Goal: Obtain resource: Download file/media

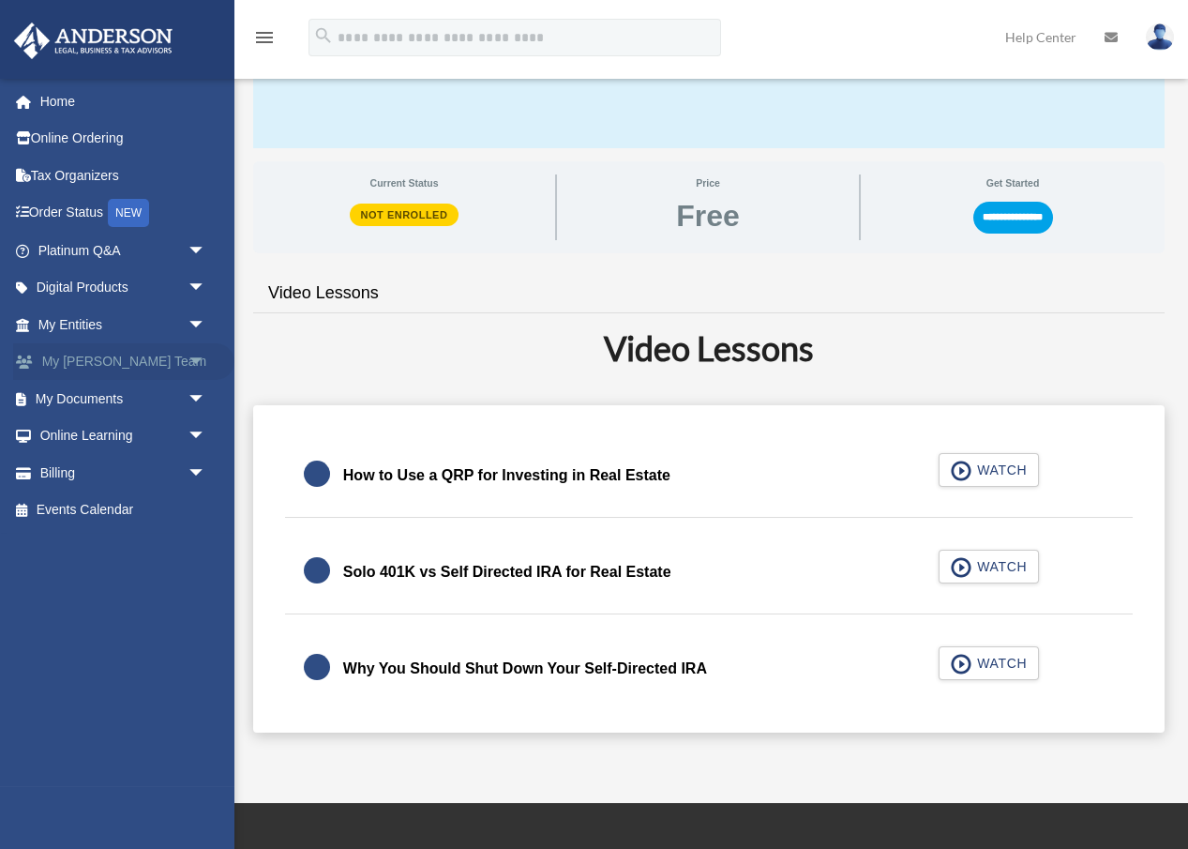
scroll to position [244, 0]
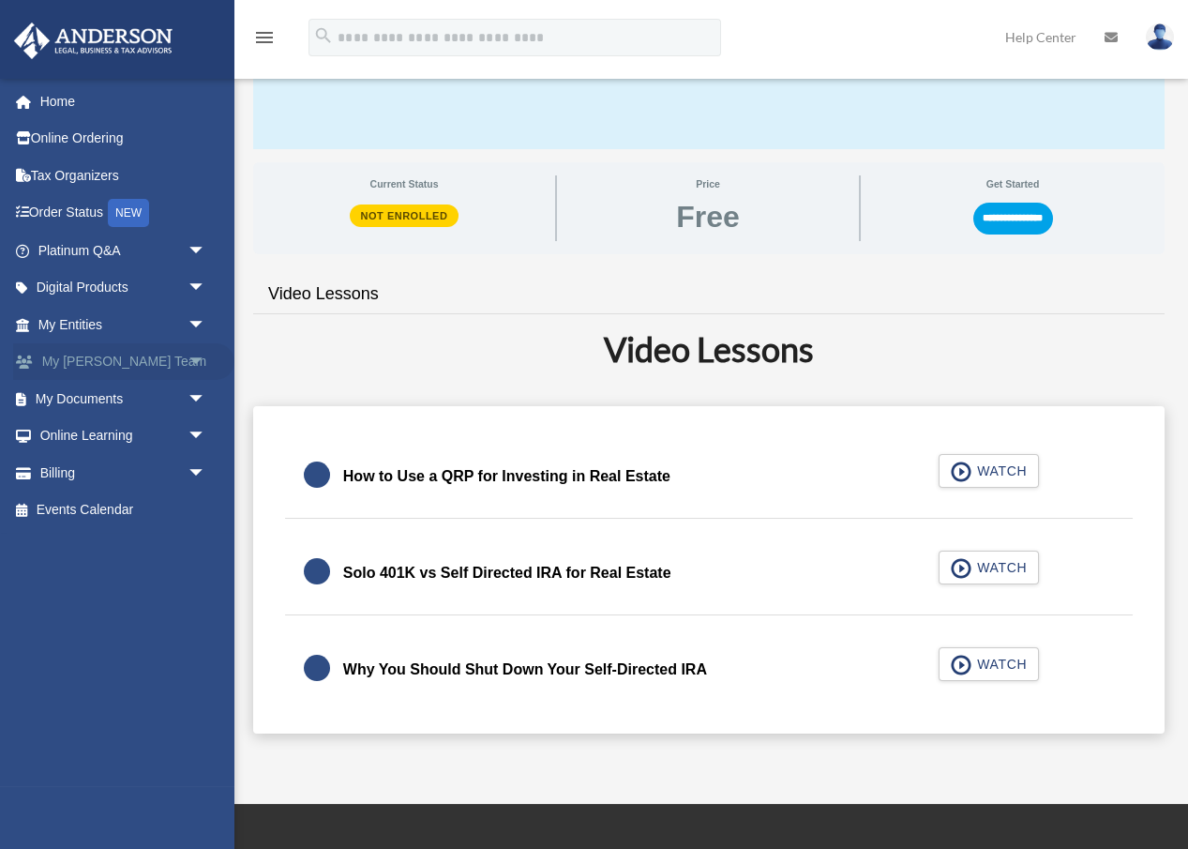
click at [127, 347] on link "My [PERSON_NAME] Team arrow_drop_down" at bounding box center [123, 362] width 221 height 38
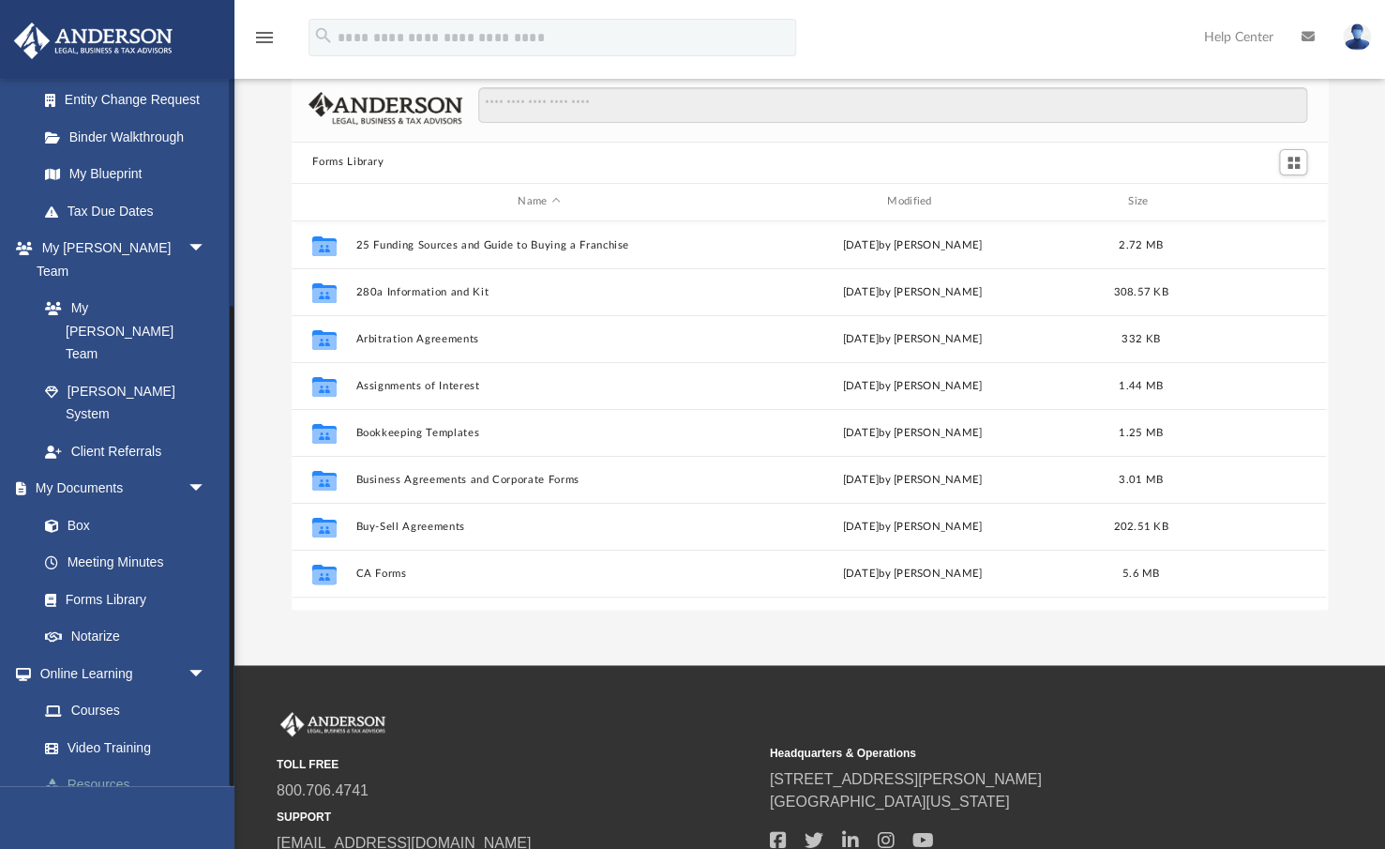
scroll to position [77, 0]
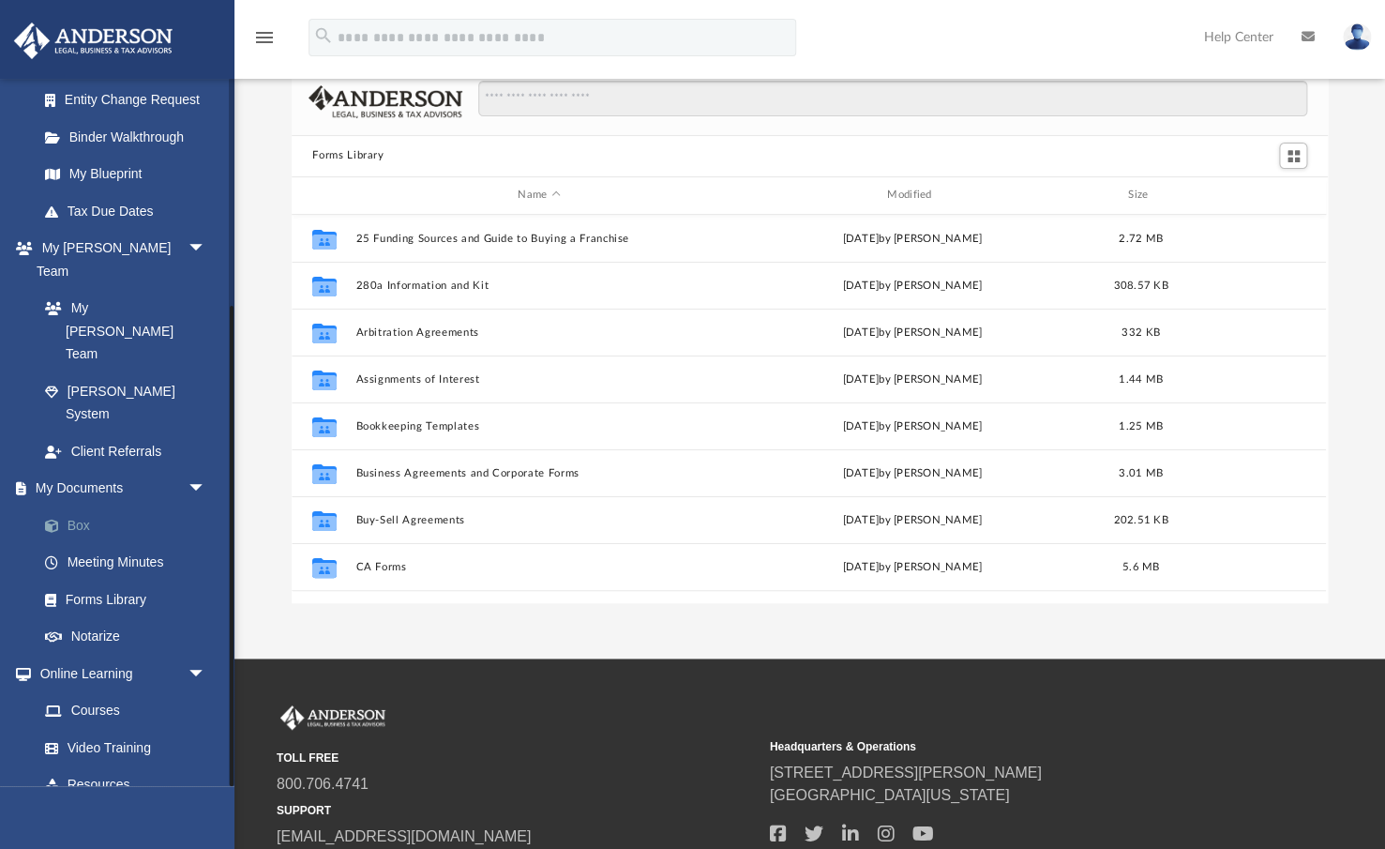
click at [79, 506] on link "Box" at bounding box center [130, 525] width 208 height 38
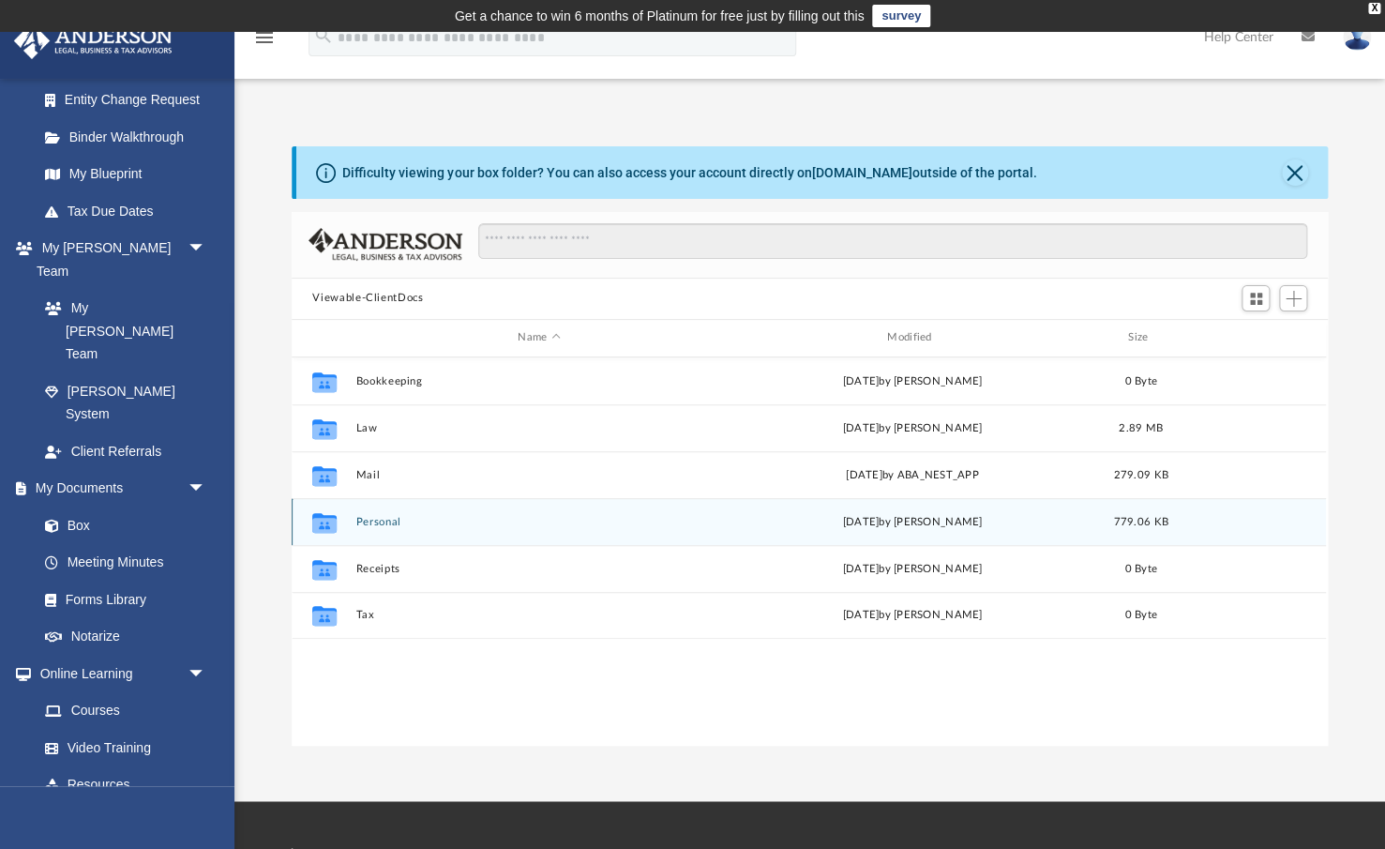
click at [376, 518] on button "Personal" at bounding box center [539, 522] width 366 height 12
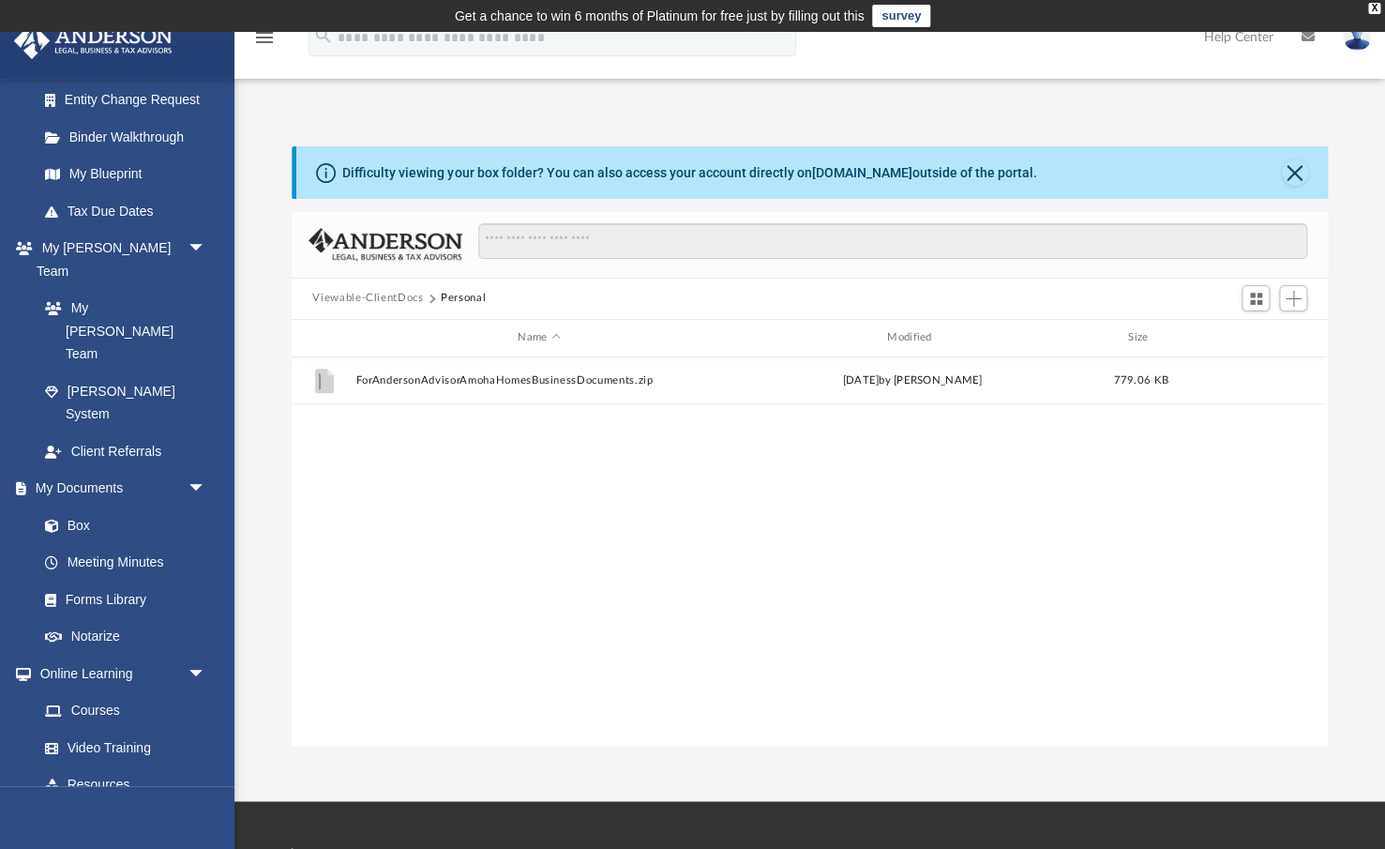
click at [376, 295] on button "Viewable-ClientDocs" at bounding box center [367, 298] width 111 height 17
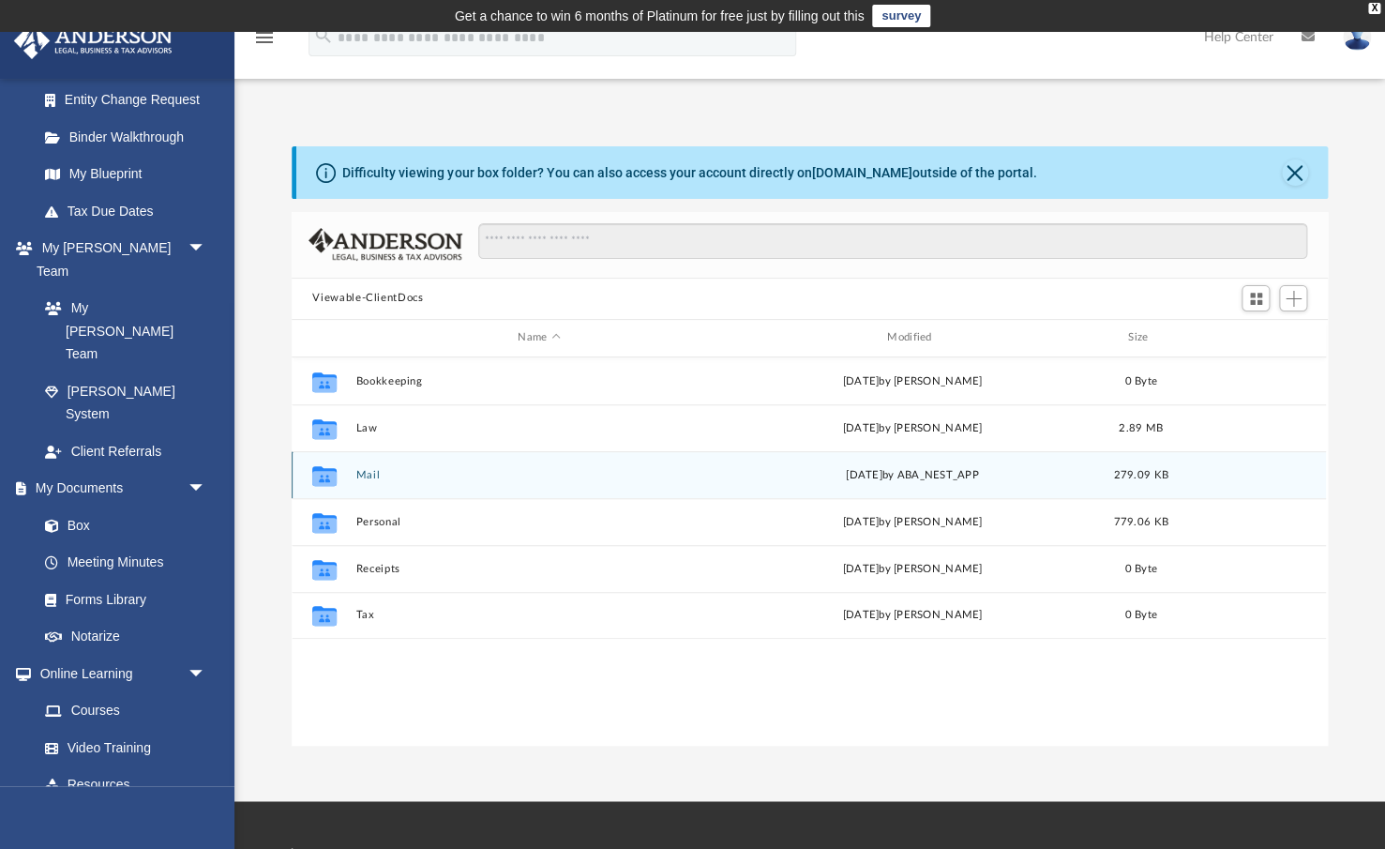
click at [367, 469] on button "Mail" at bounding box center [539, 475] width 366 height 12
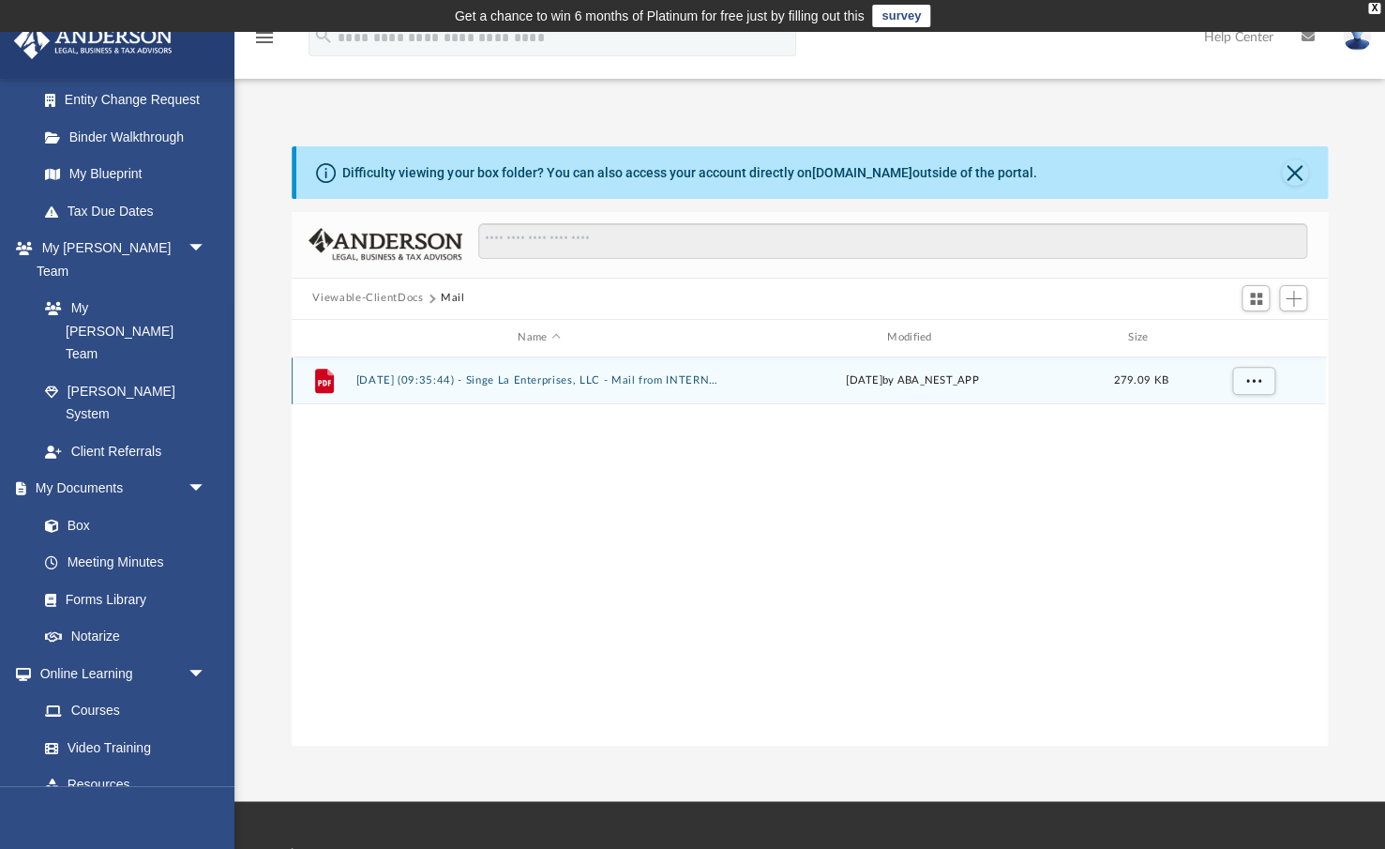
click at [585, 379] on button "2025.08.11 (09:35:44) - Singe La Enterprises, LLC - Mail from INTERNAL REVENUE …" at bounding box center [539, 380] width 366 height 12
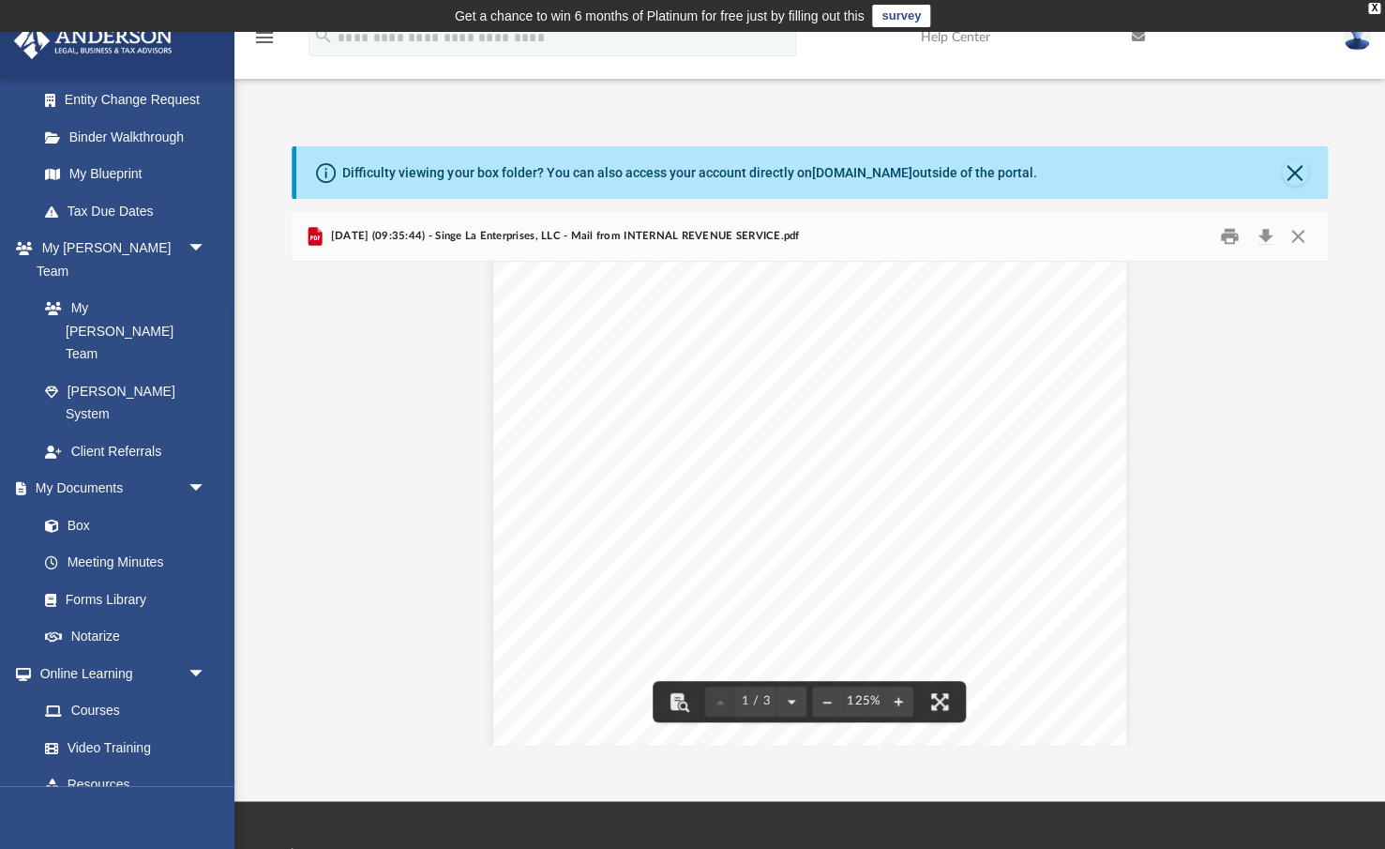
scroll to position [113, 0]
click at [1187, 233] on button "Download" at bounding box center [1265, 235] width 34 height 29
click at [913, 425] on div "Page 1" at bounding box center [809, 575] width 633 height 827
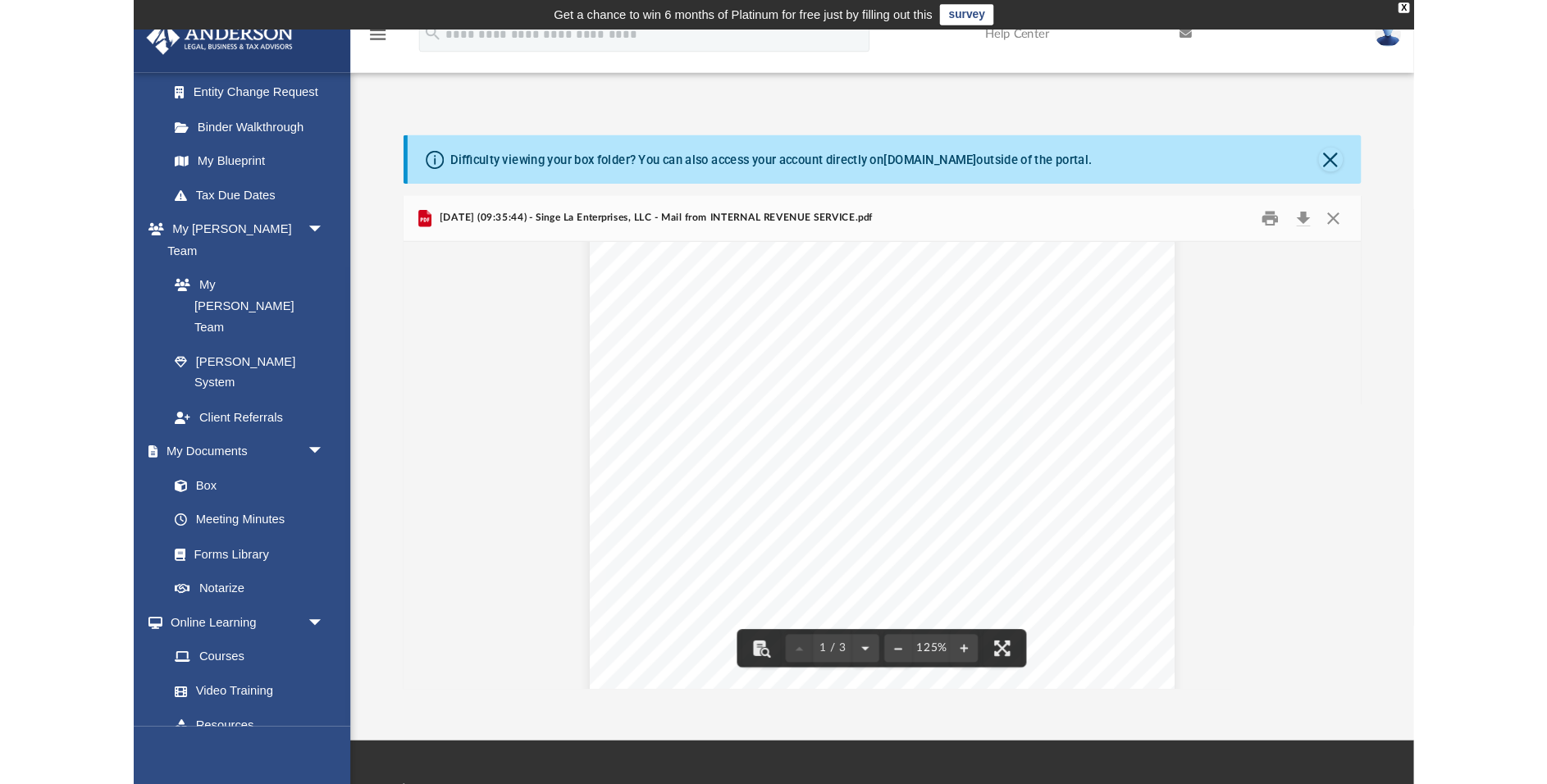
scroll to position [264, 0]
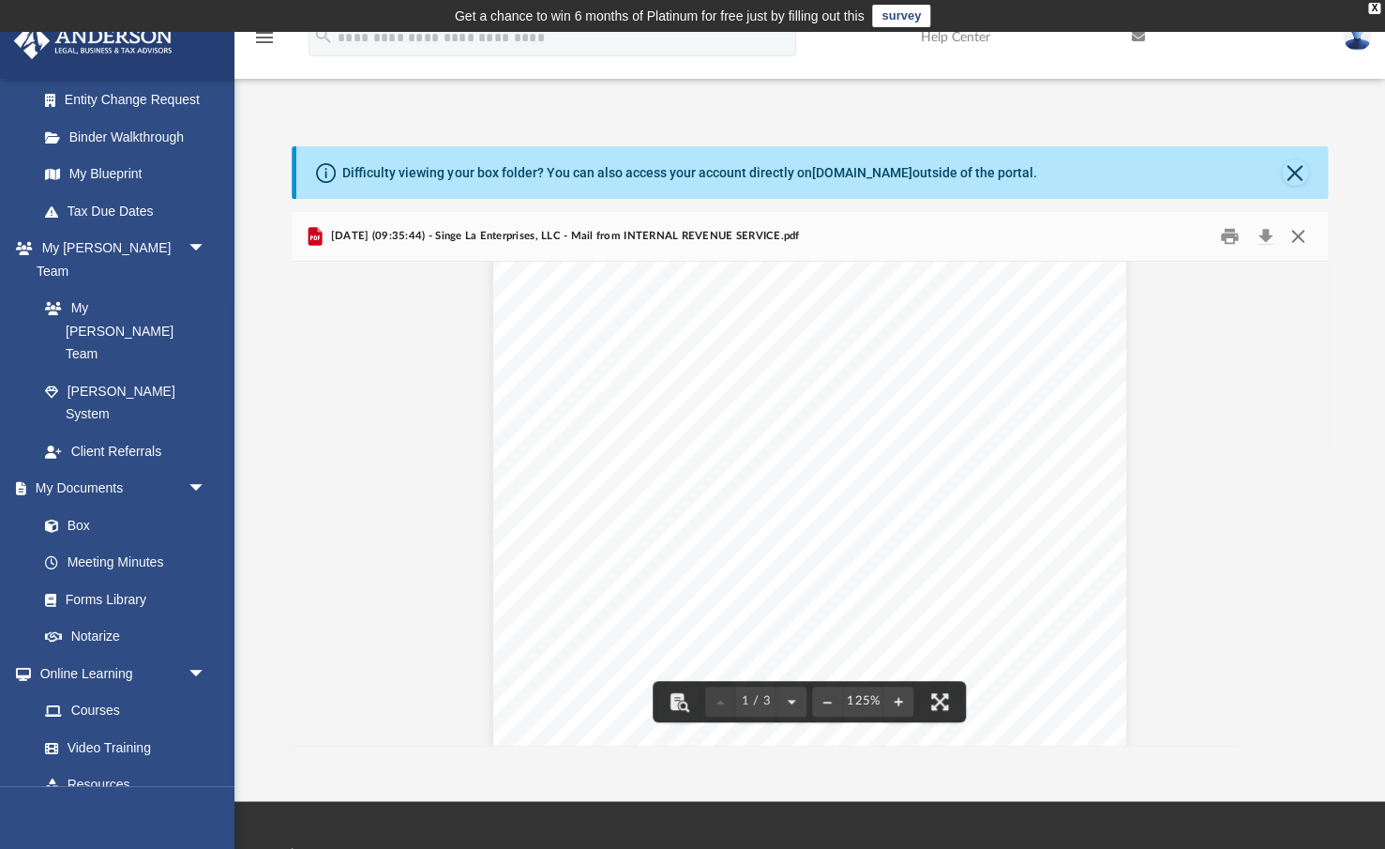
click at [1187, 238] on button "Close" at bounding box center [1298, 235] width 34 height 29
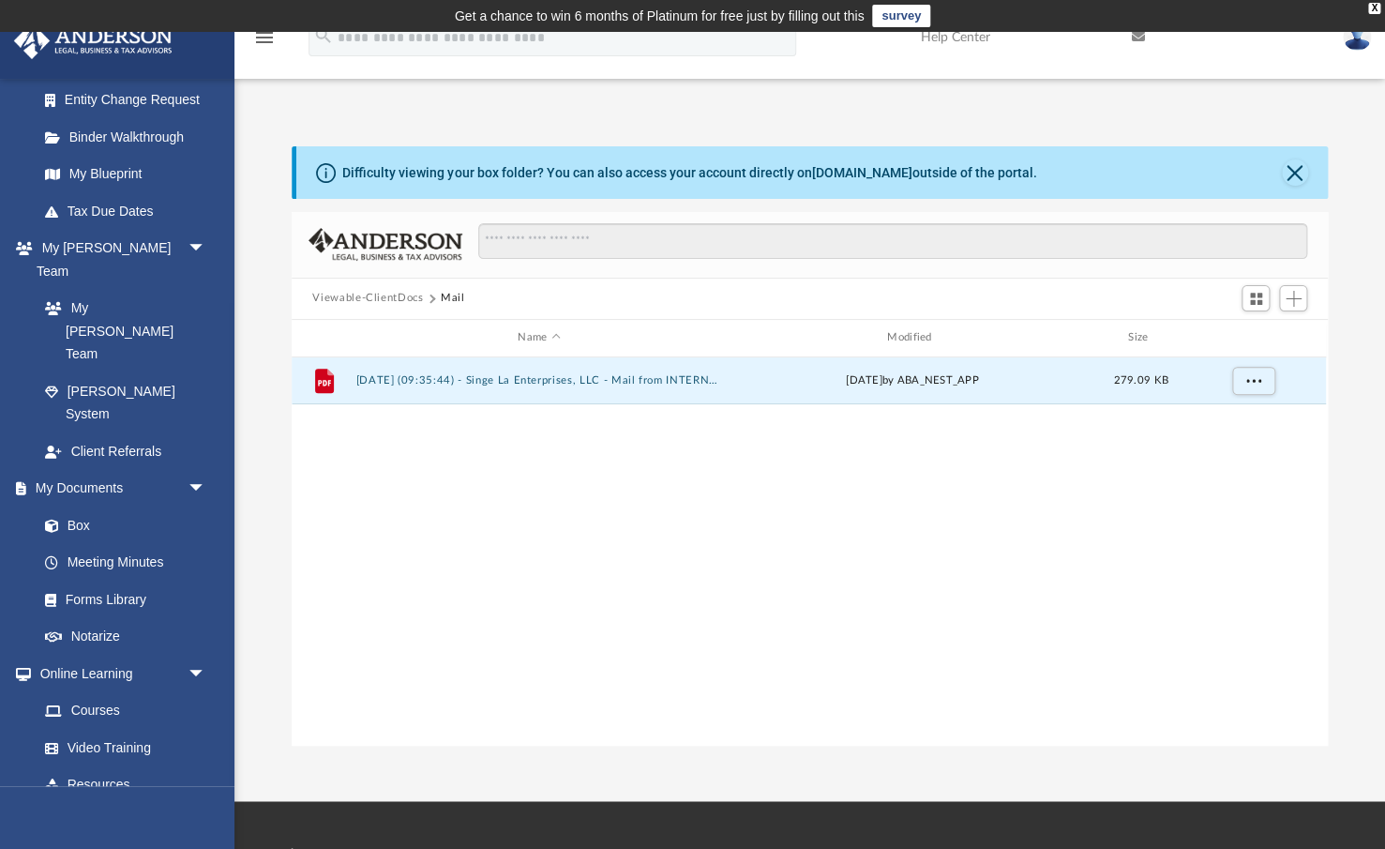
click at [373, 296] on button "Viewable-ClientDocs" at bounding box center [367, 298] width 111 height 17
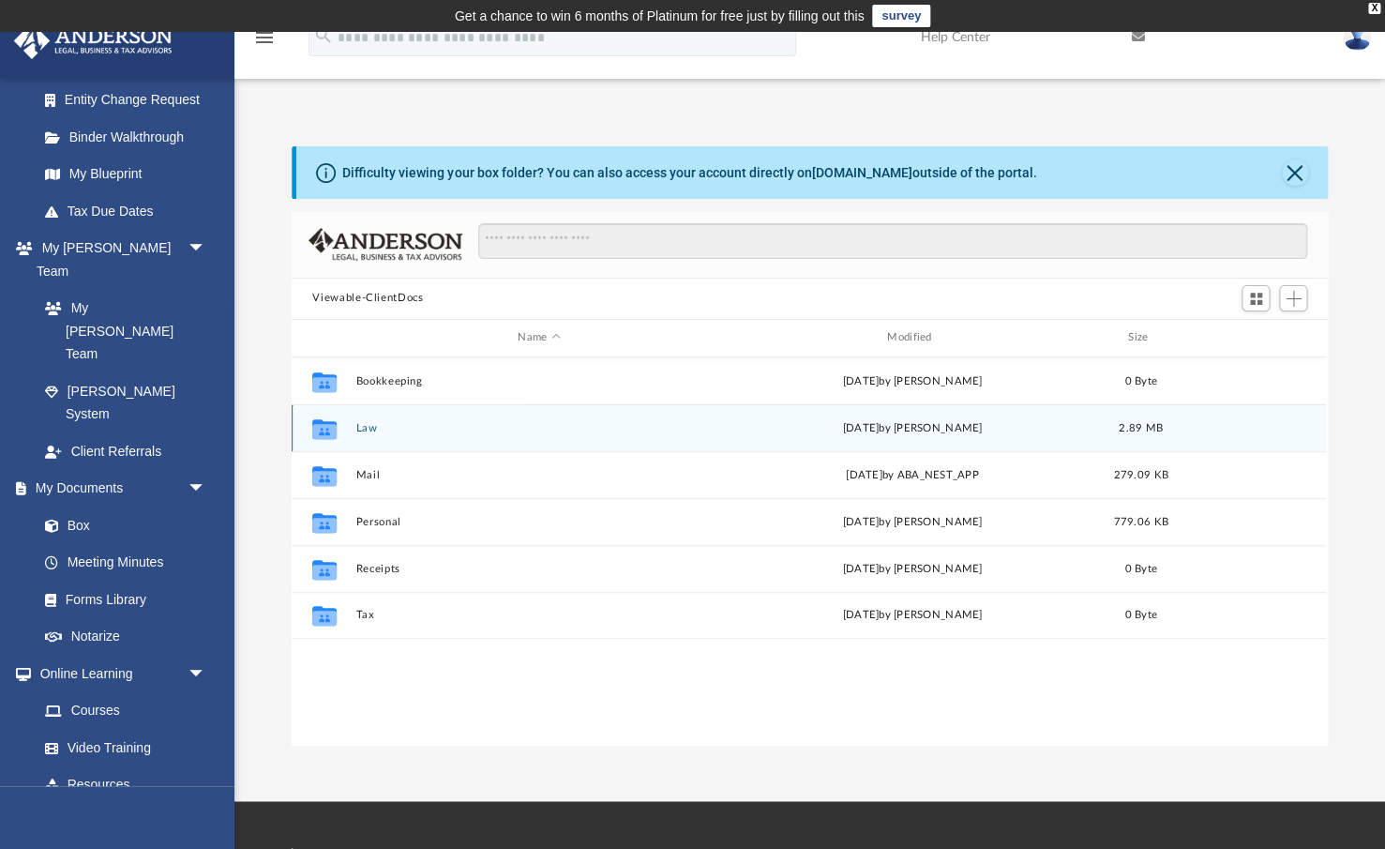
click at [367, 429] on button "Law" at bounding box center [539, 428] width 366 height 12
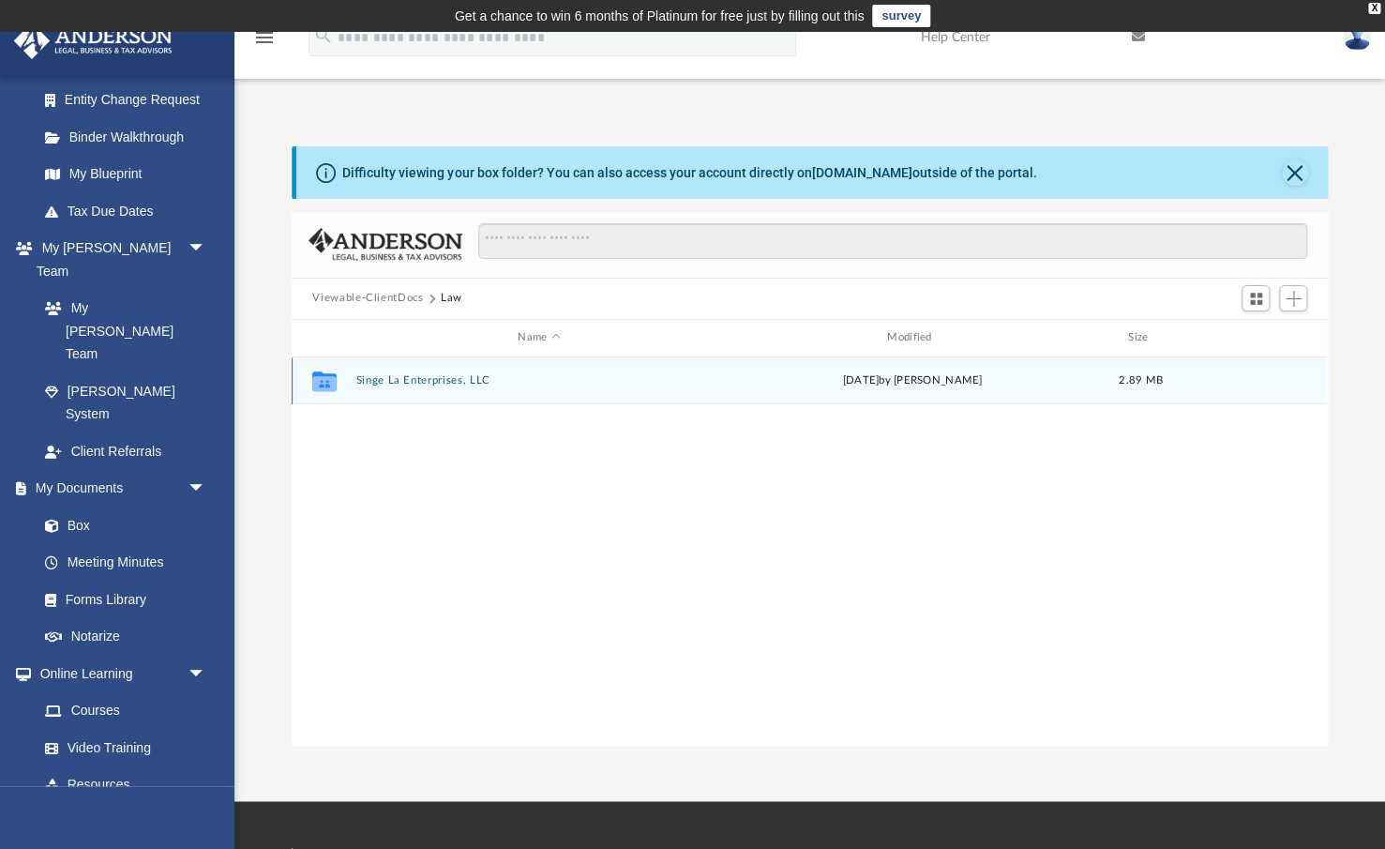
click at [432, 376] on button "Singe La Enterprises, LLC" at bounding box center [539, 380] width 366 height 12
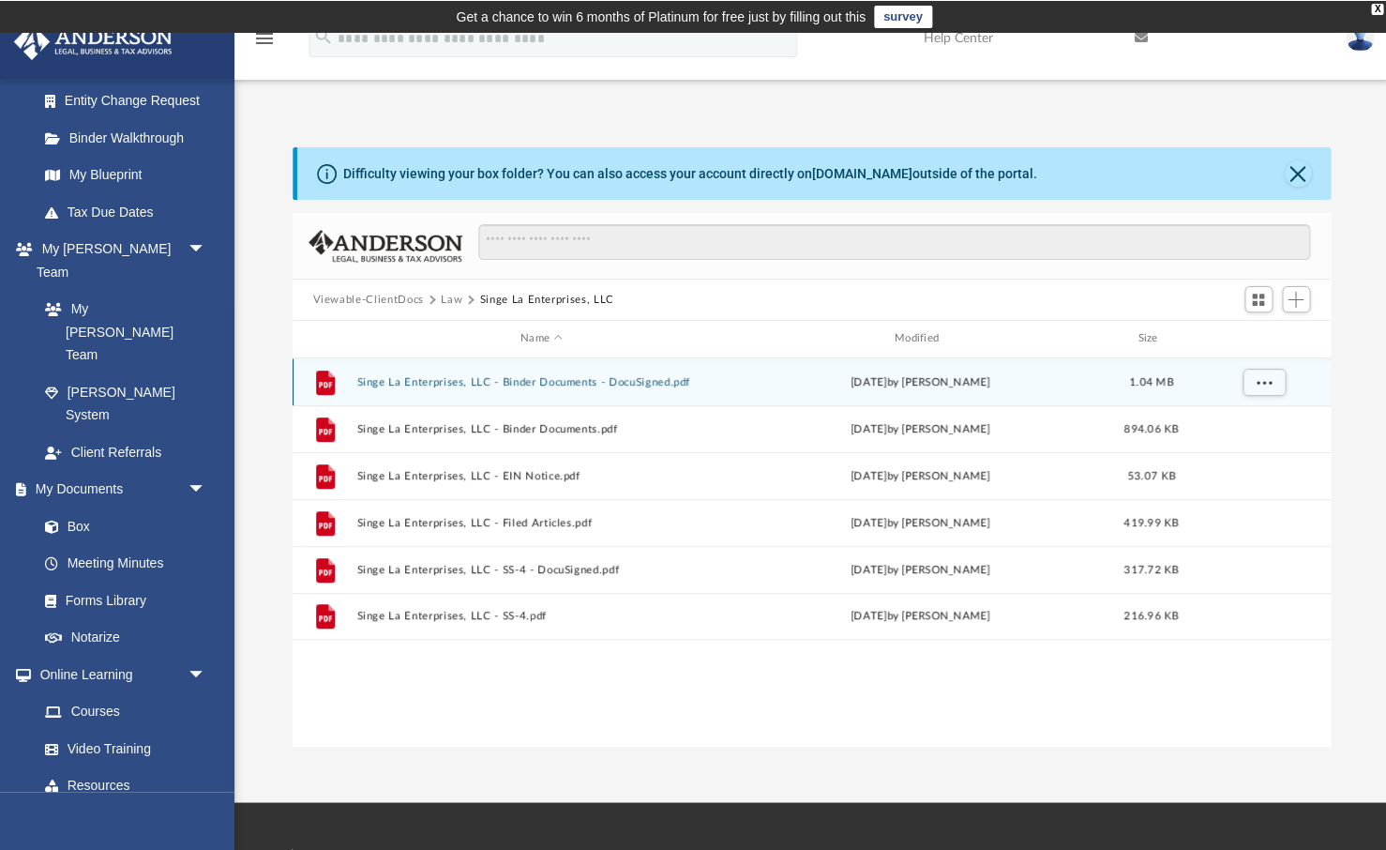
scroll to position [426, 1037]
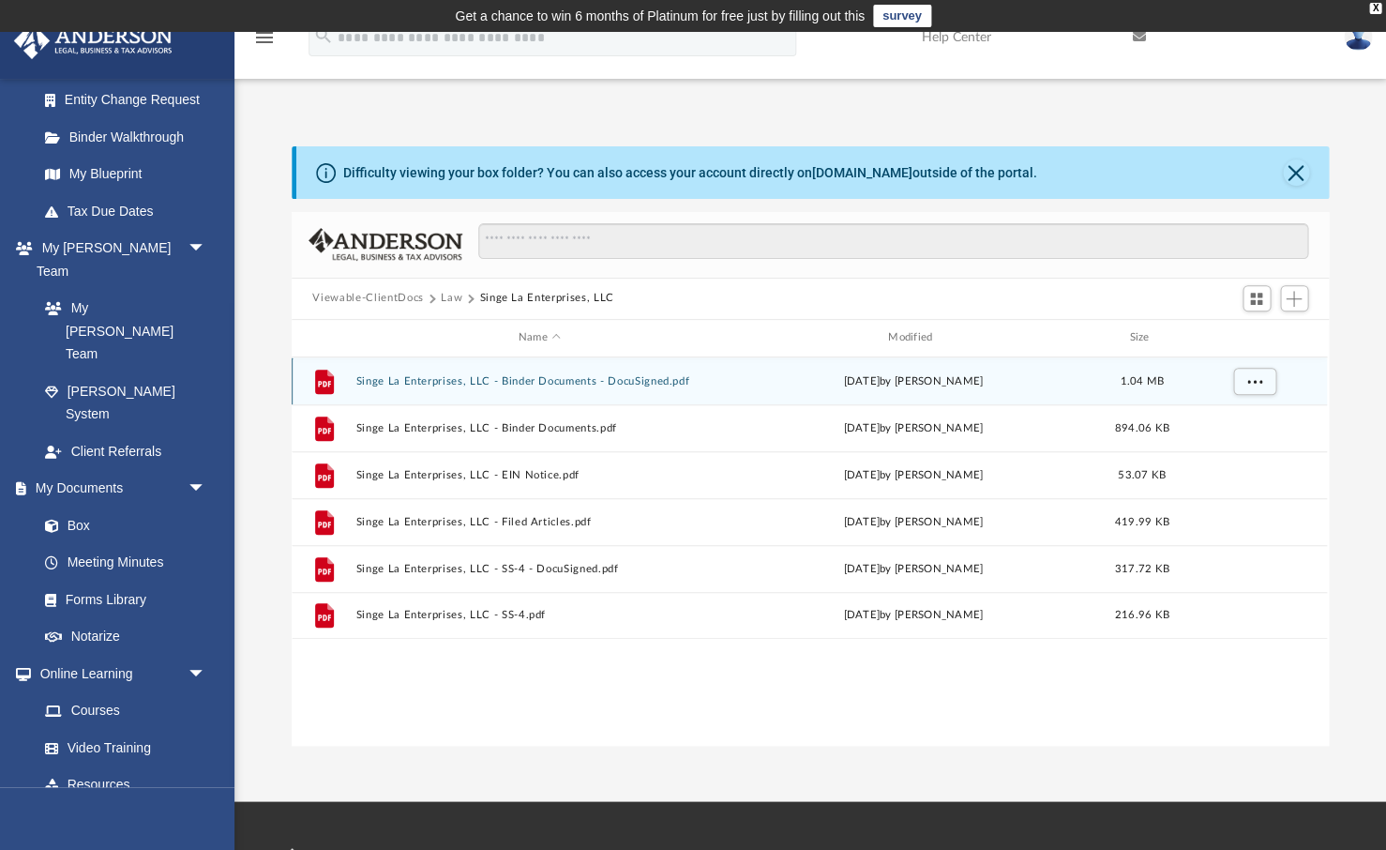
click at [593, 380] on button "Singe La Enterprises, LLC - Binder Documents - DocuSigned.pdf" at bounding box center [539, 381] width 366 height 12
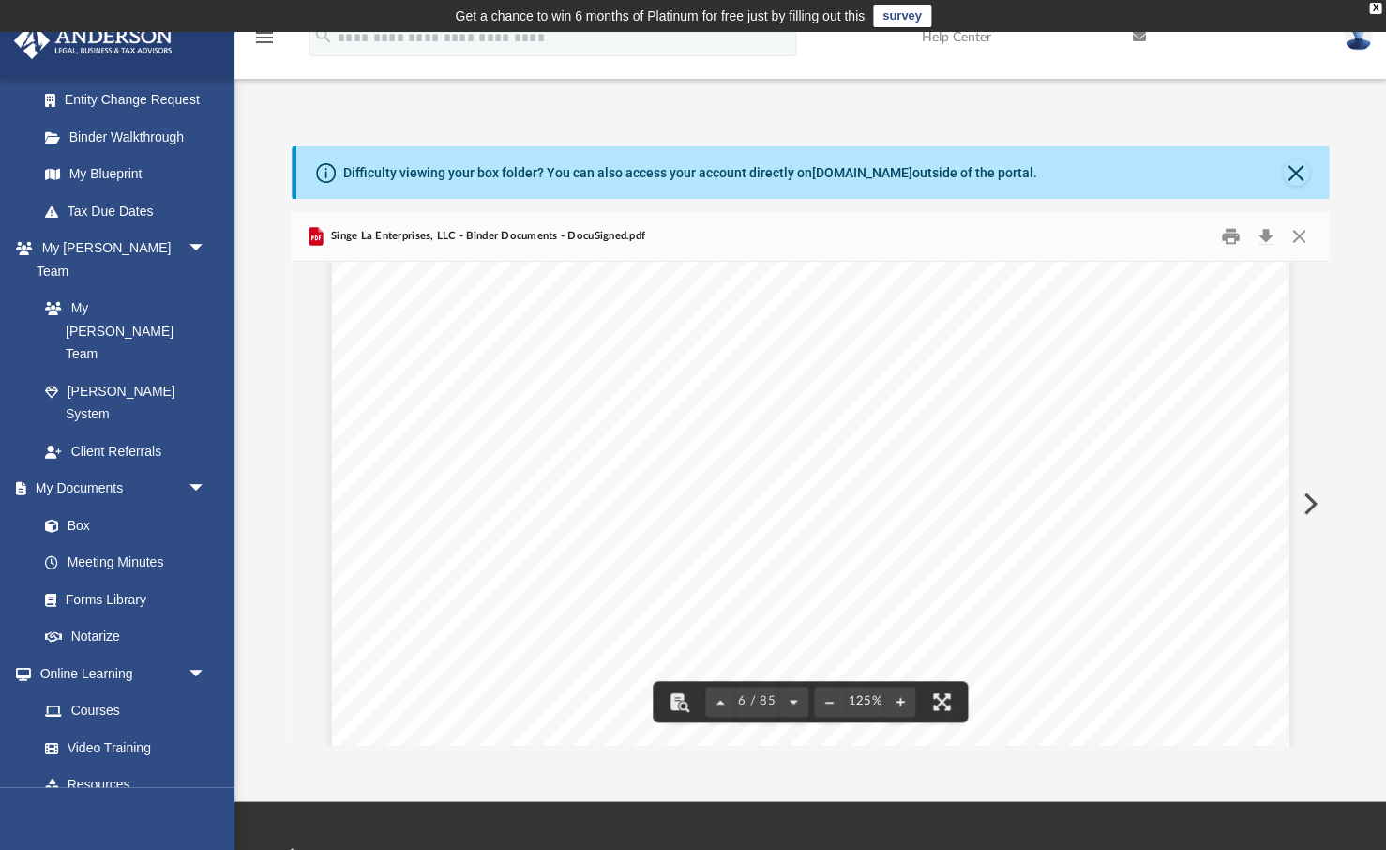
scroll to position [7027, 0]
click at [1187, 236] on button "Close" at bounding box center [1299, 235] width 34 height 29
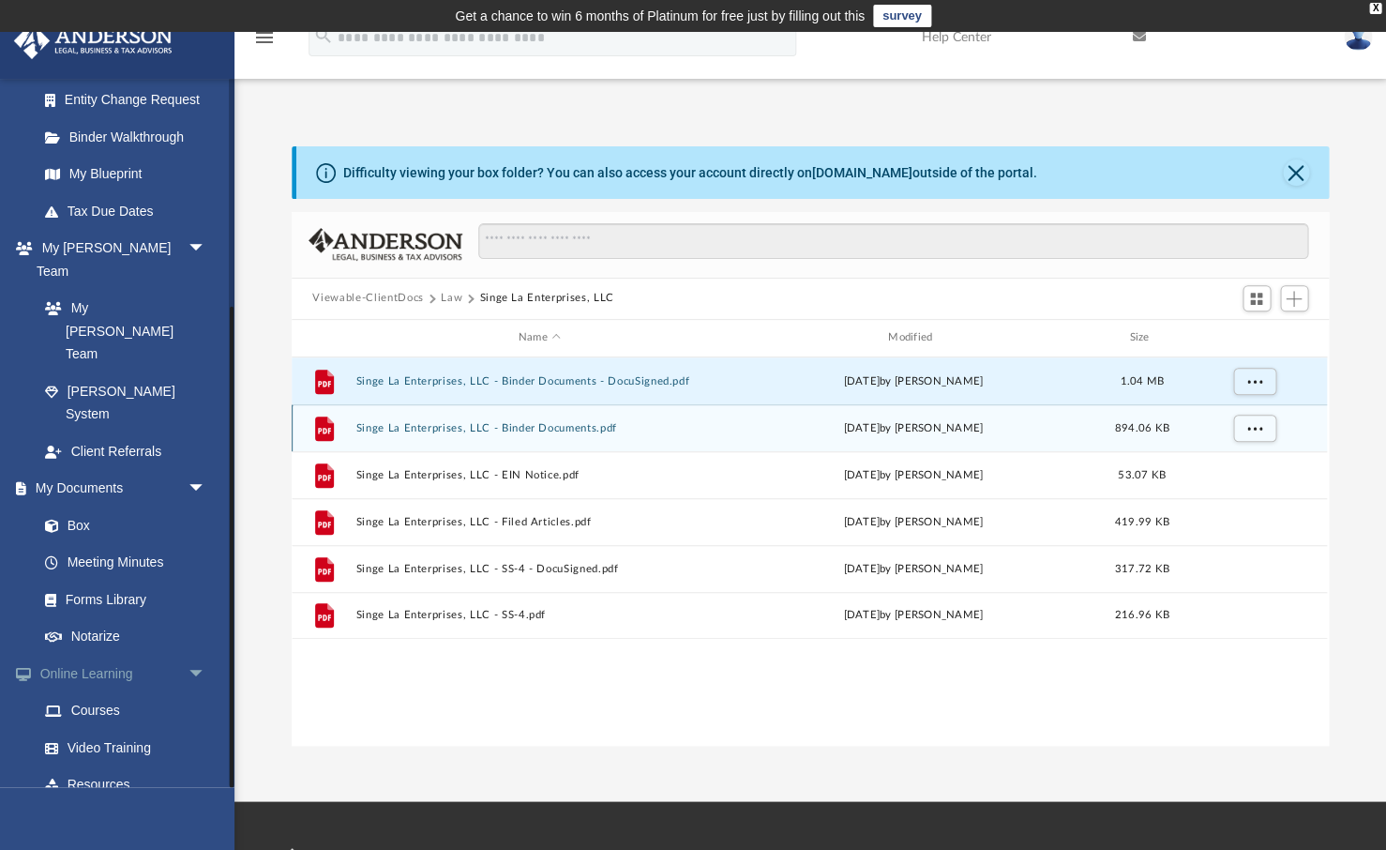
click at [652, 418] on div "File Singe La Enterprises, LLC - Binder Documents.pdf Wed Jul 30 2025 by Crayto…" at bounding box center [809, 427] width 1035 height 47
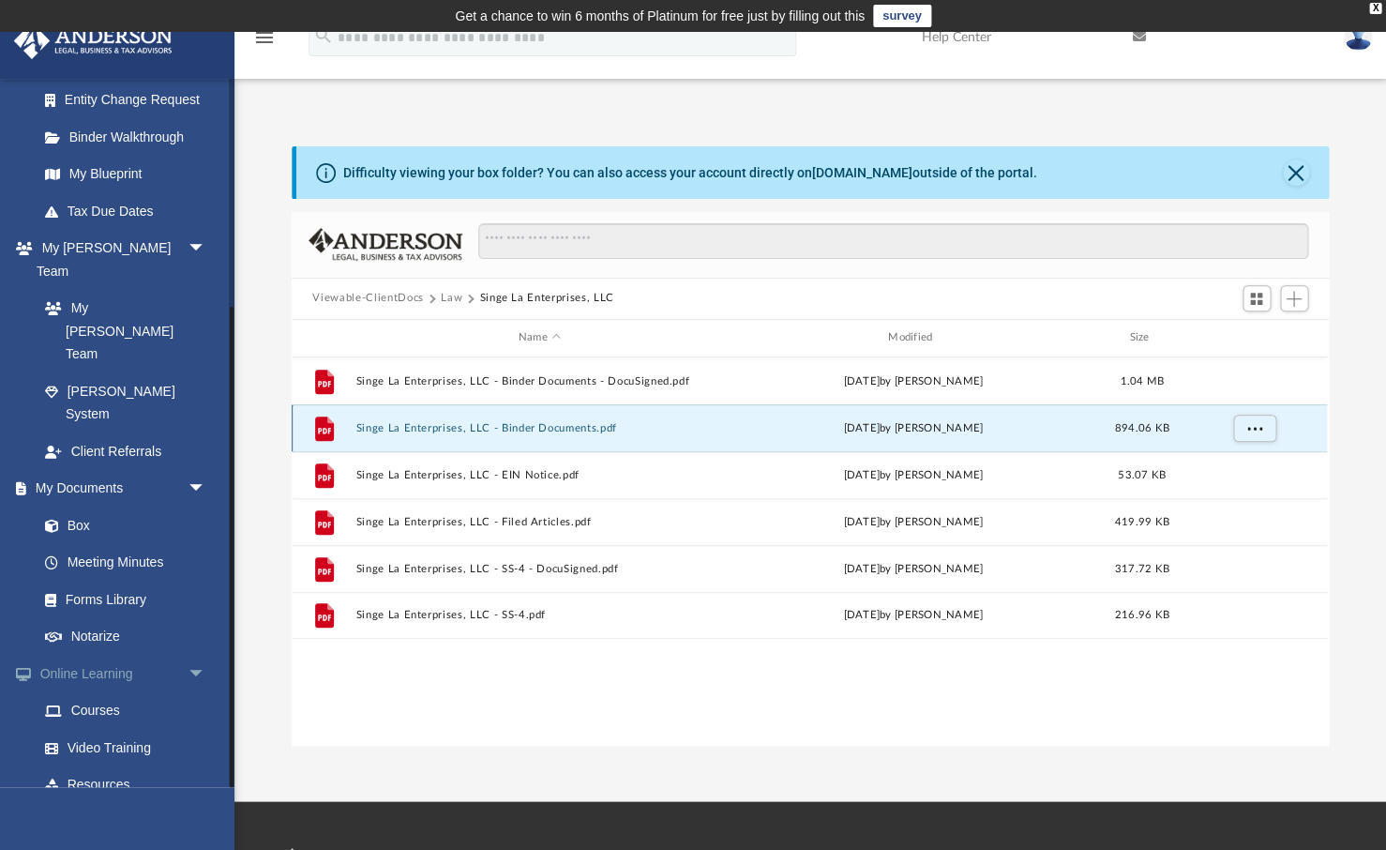
scroll to position [20, 0]
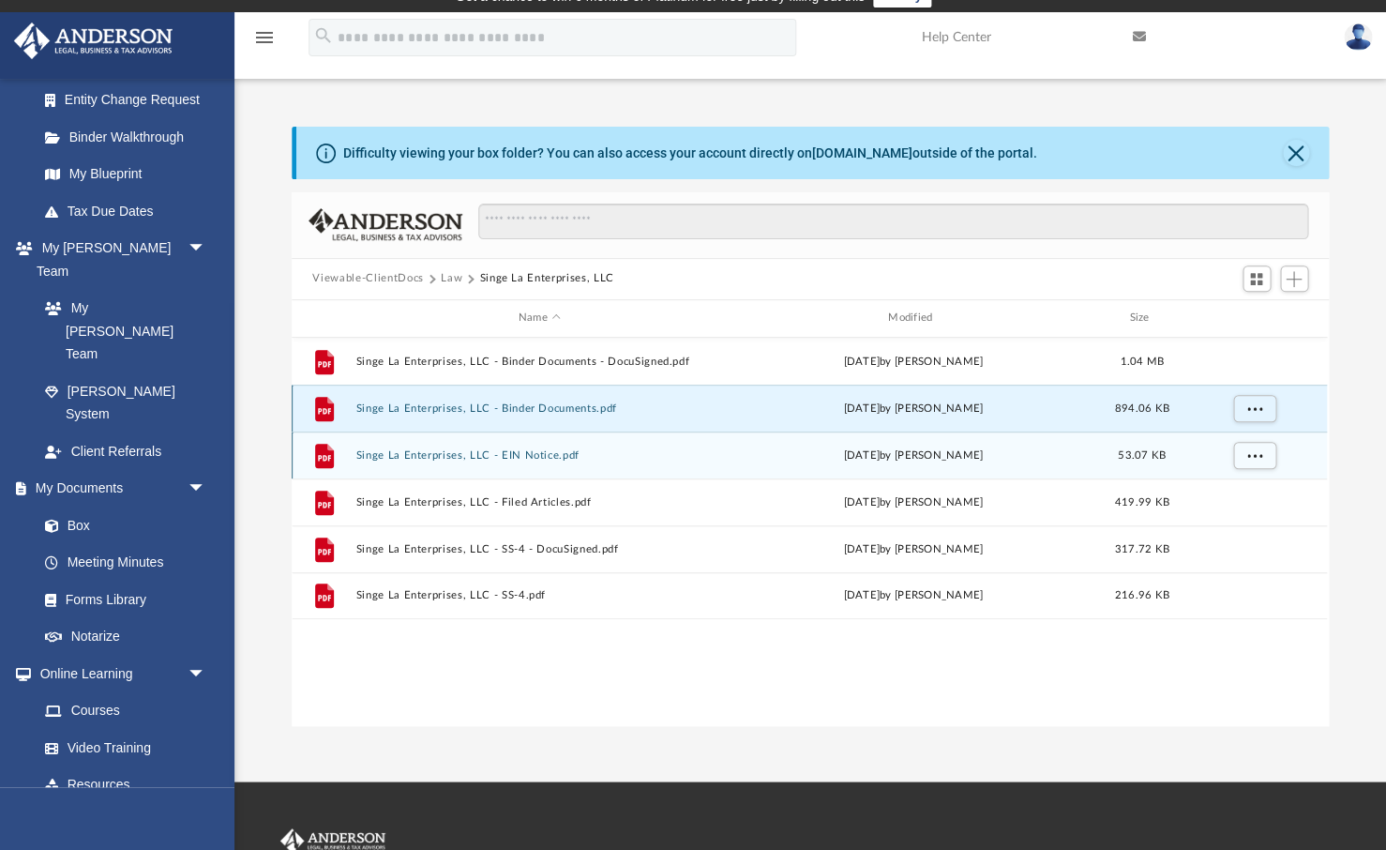
click at [531, 449] on button "Singe La Enterprises, LLC - EIN Notice.pdf" at bounding box center [539, 455] width 366 height 12
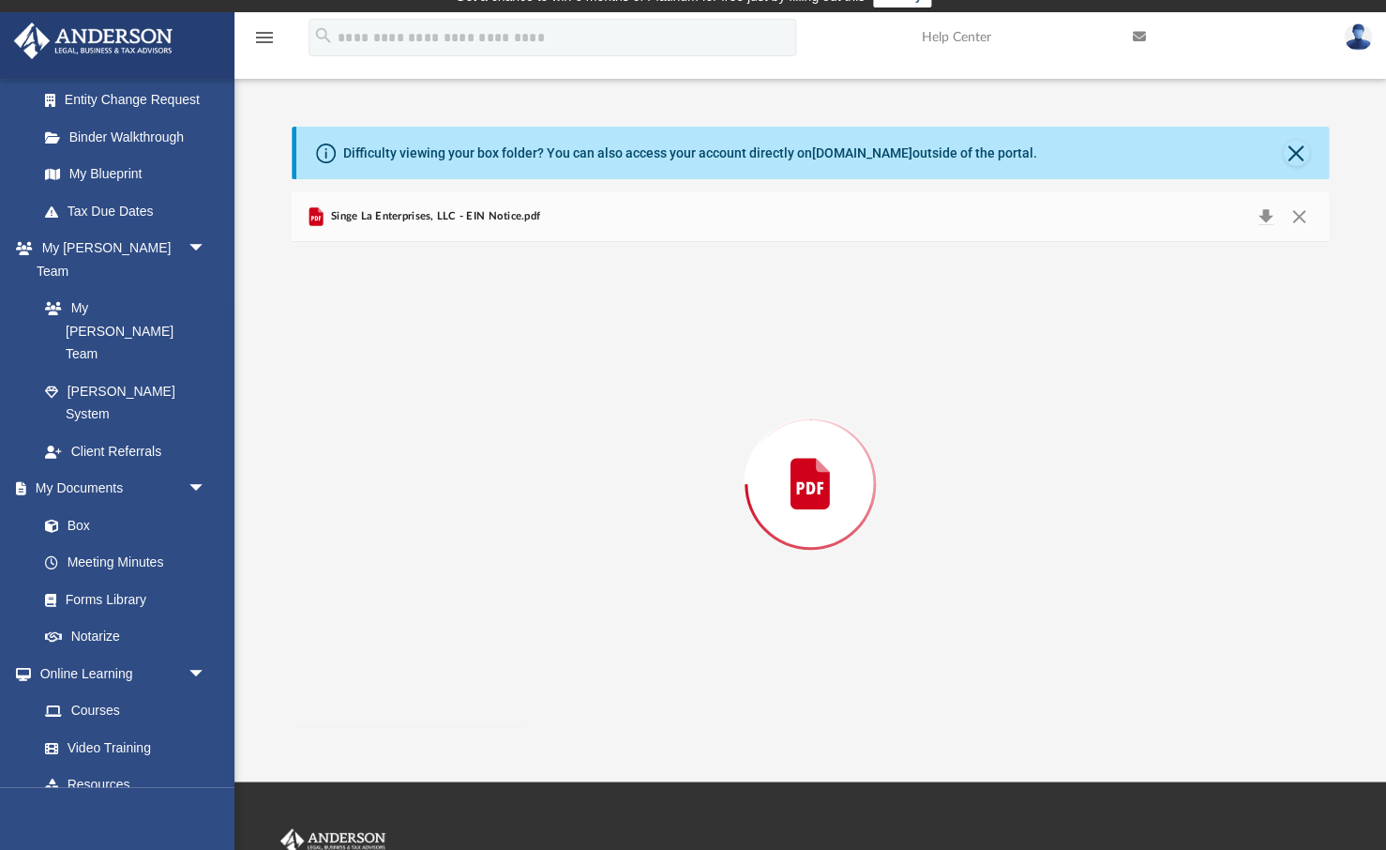
click at [531, 449] on div "Preview" at bounding box center [810, 484] width 1036 height 484
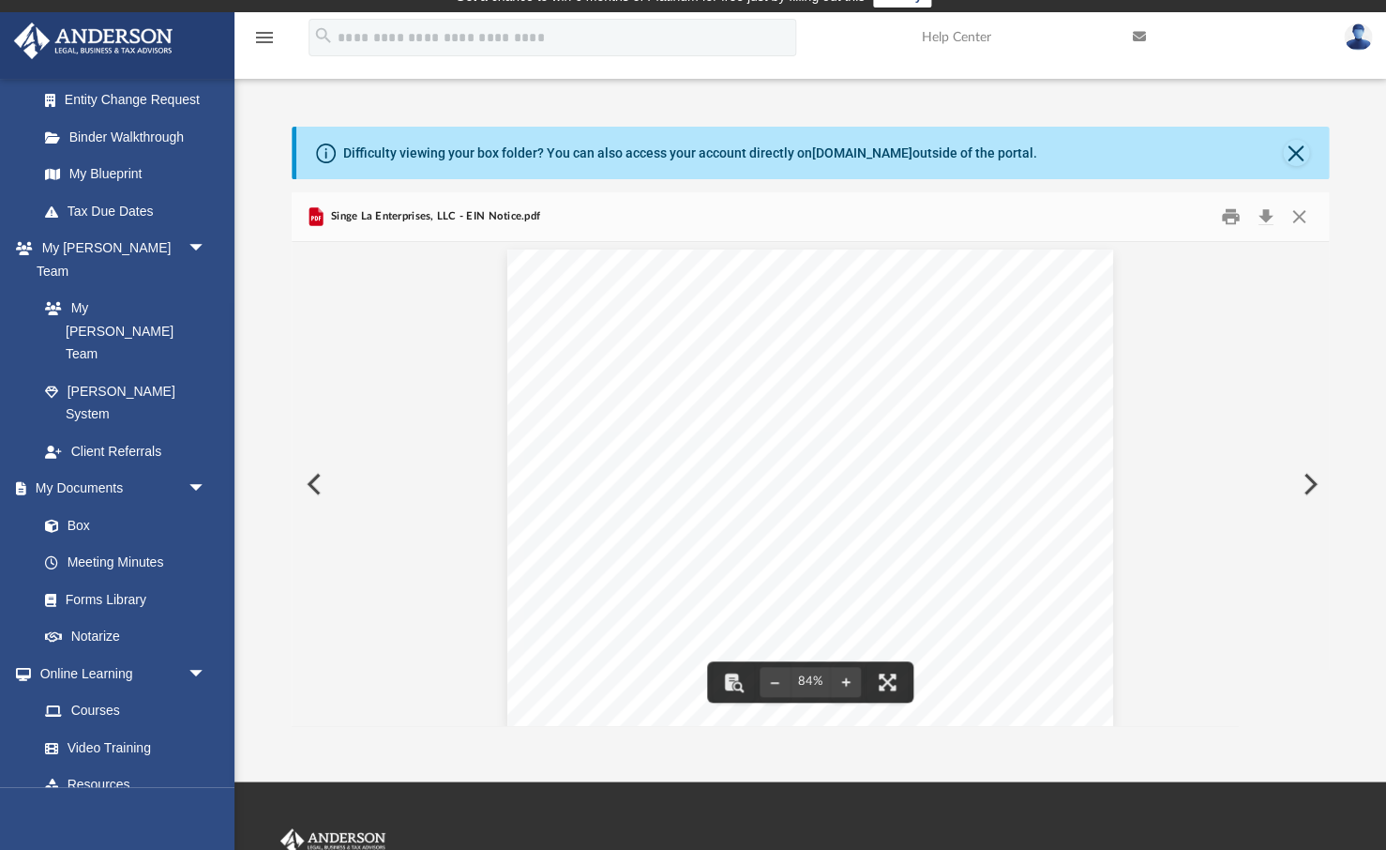
scroll to position [0, 0]
click at [445, 481] on div "Document Viewer" at bounding box center [810, 496] width 1036 height 508
click at [1187, 219] on button "Close" at bounding box center [1299, 216] width 34 height 29
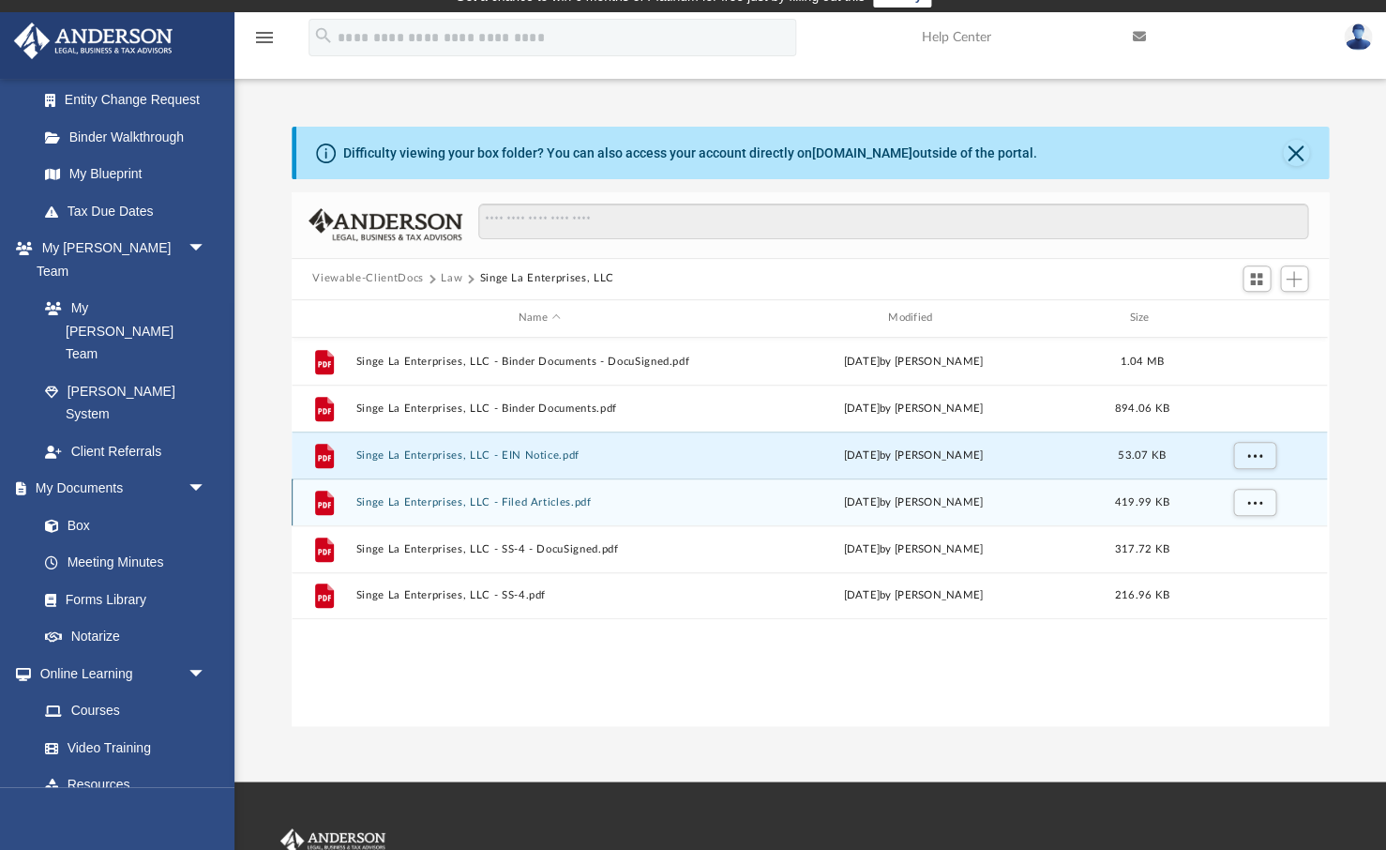
click at [547, 501] on button "Singe La Enterprises, LLC - Filed Articles.pdf" at bounding box center [539, 502] width 366 height 12
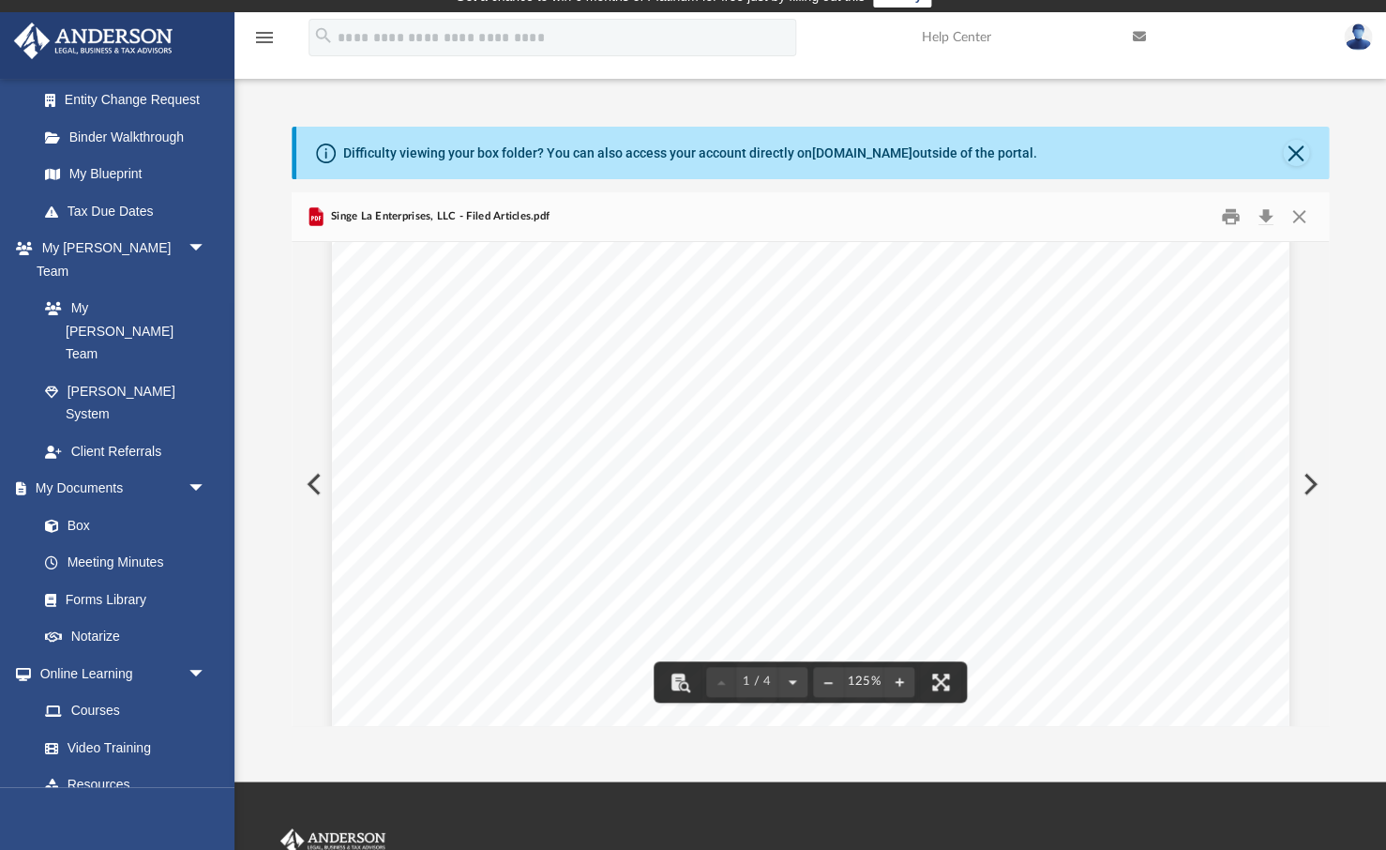
scroll to position [418, 0]
click at [1187, 219] on button "Download" at bounding box center [1266, 216] width 34 height 29
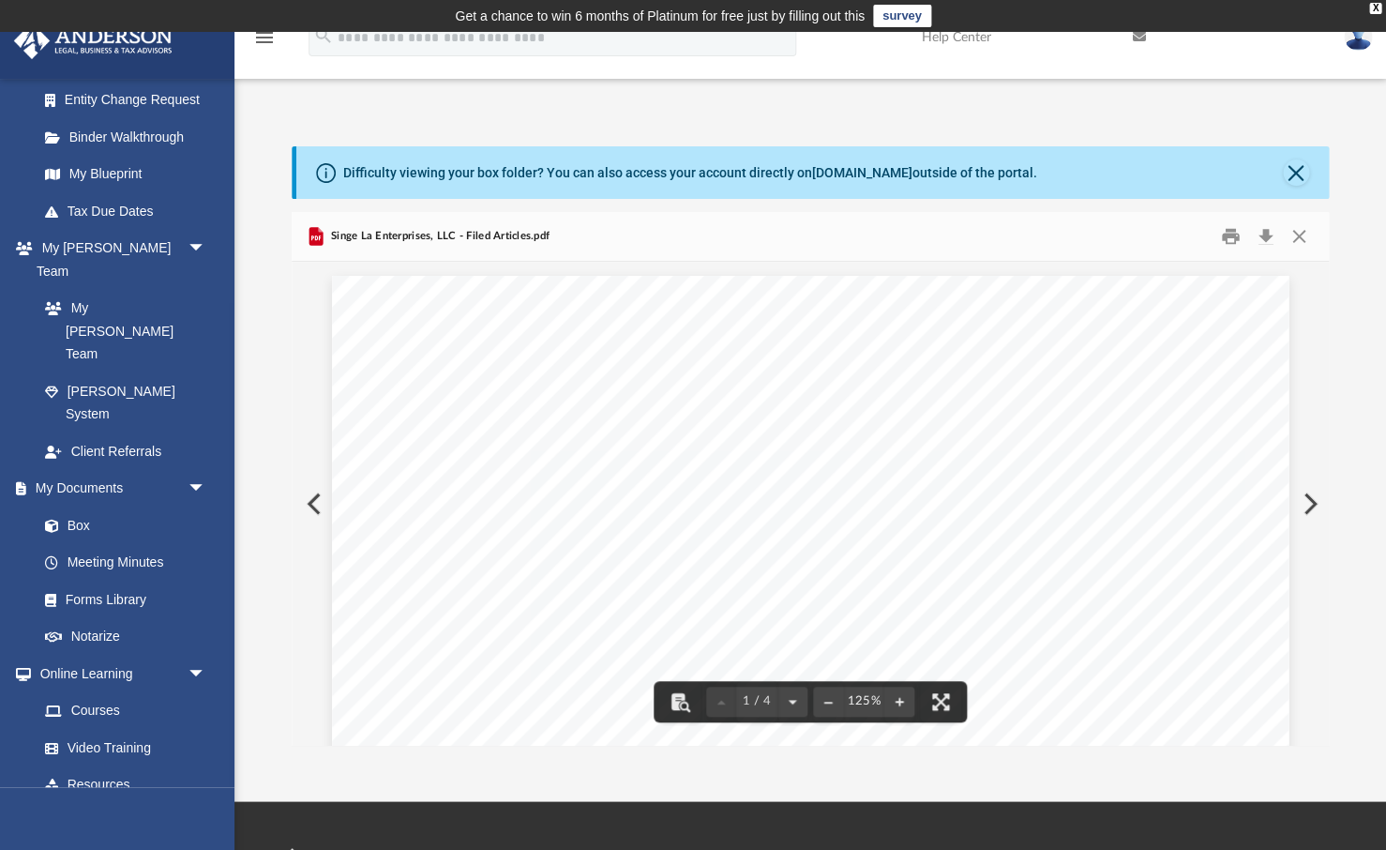
scroll to position [1, 0]
click at [1187, 502] on button "Preview" at bounding box center [1308, 503] width 41 height 53
click at [1187, 233] on button "Download" at bounding box center [1266, 235] width 34 height 29
click at [306, 504] on button "Preview" at bounding box center [312, 503] width 41 height 53
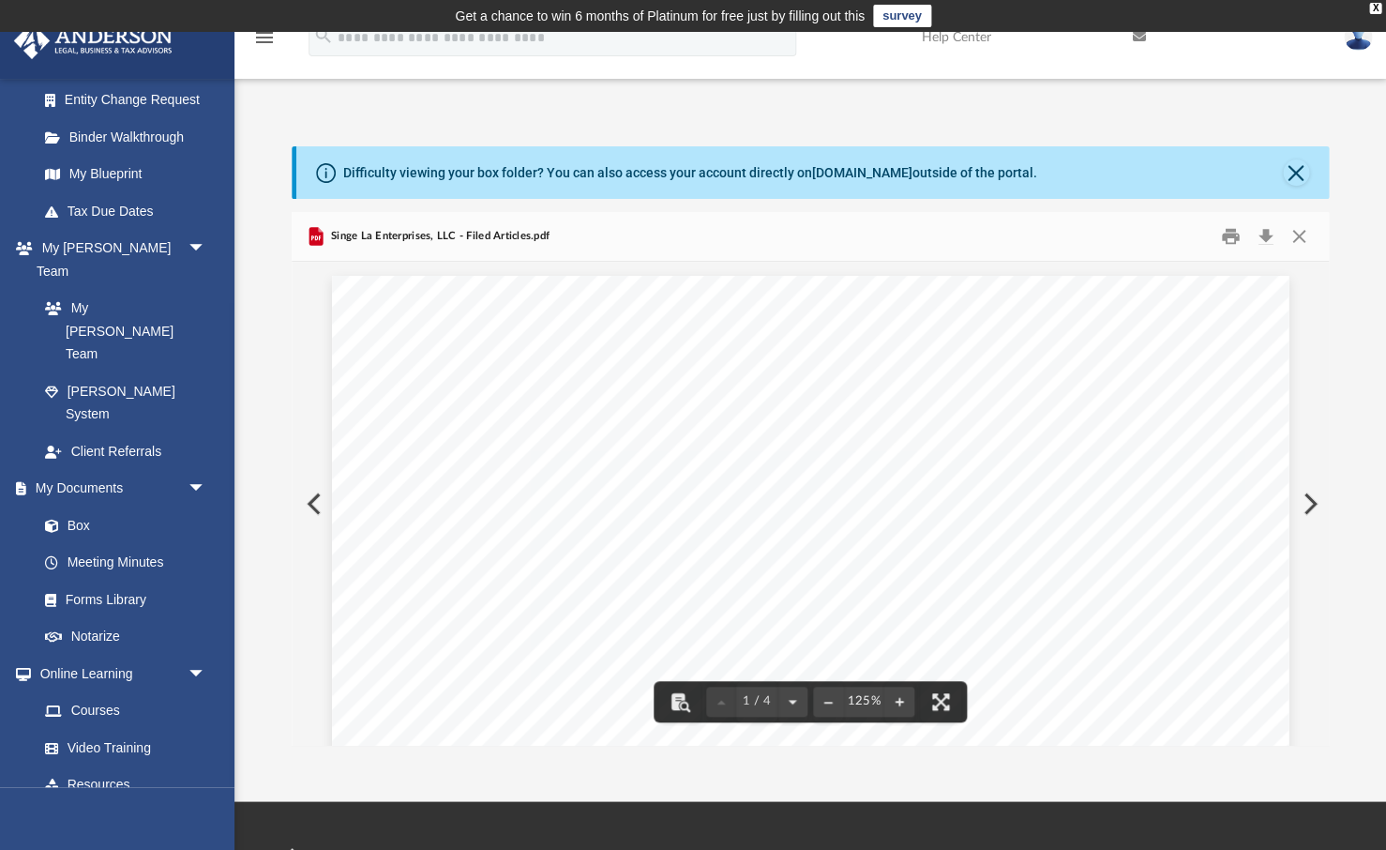
click at [322, 509] on button "Preview" at bounding box center [312, 503] width 41 height 53
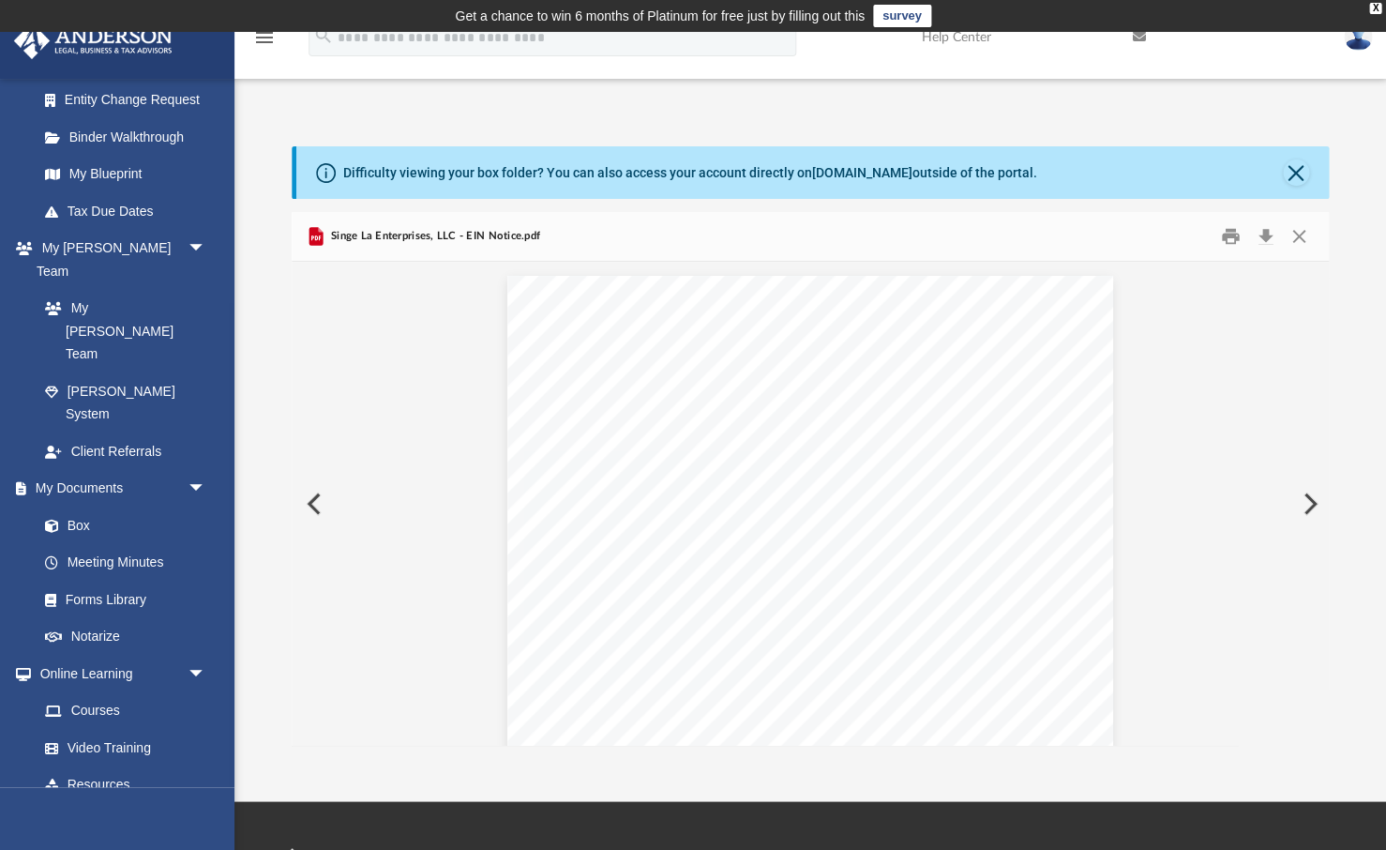
click at [322, 509] on button "Preview" at bounding box center [312, 503] width 41 height 53
click at [318, 508] on button "Preview" at bounding box center [312, 503] width 41 height 53
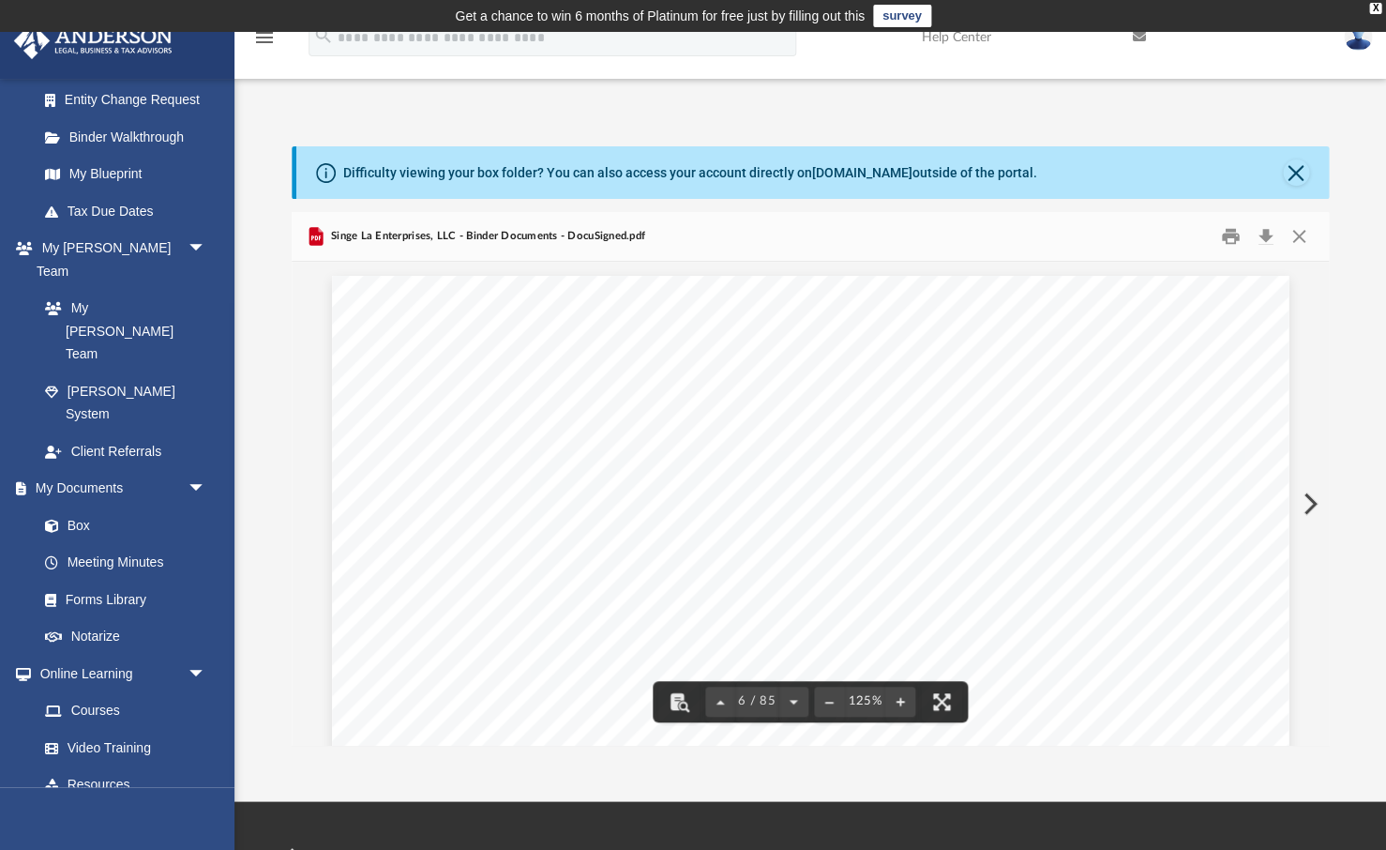
click at [1187, 237] on button "Close" at bounding box center [1299, 235] width 34 height 29
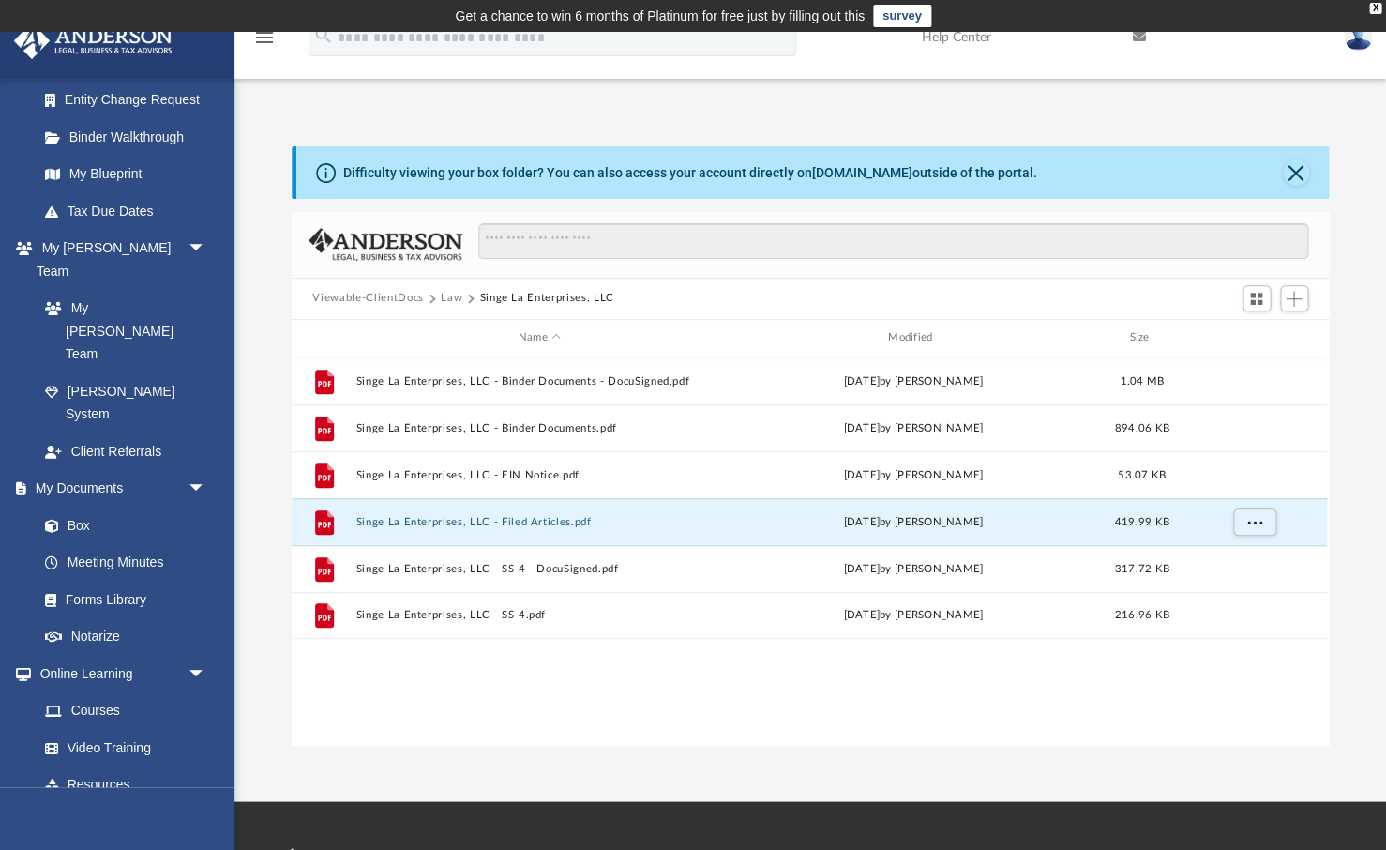
click at [454, 300] on button "Law" at bounding box center [452, 298] width 22 height 17
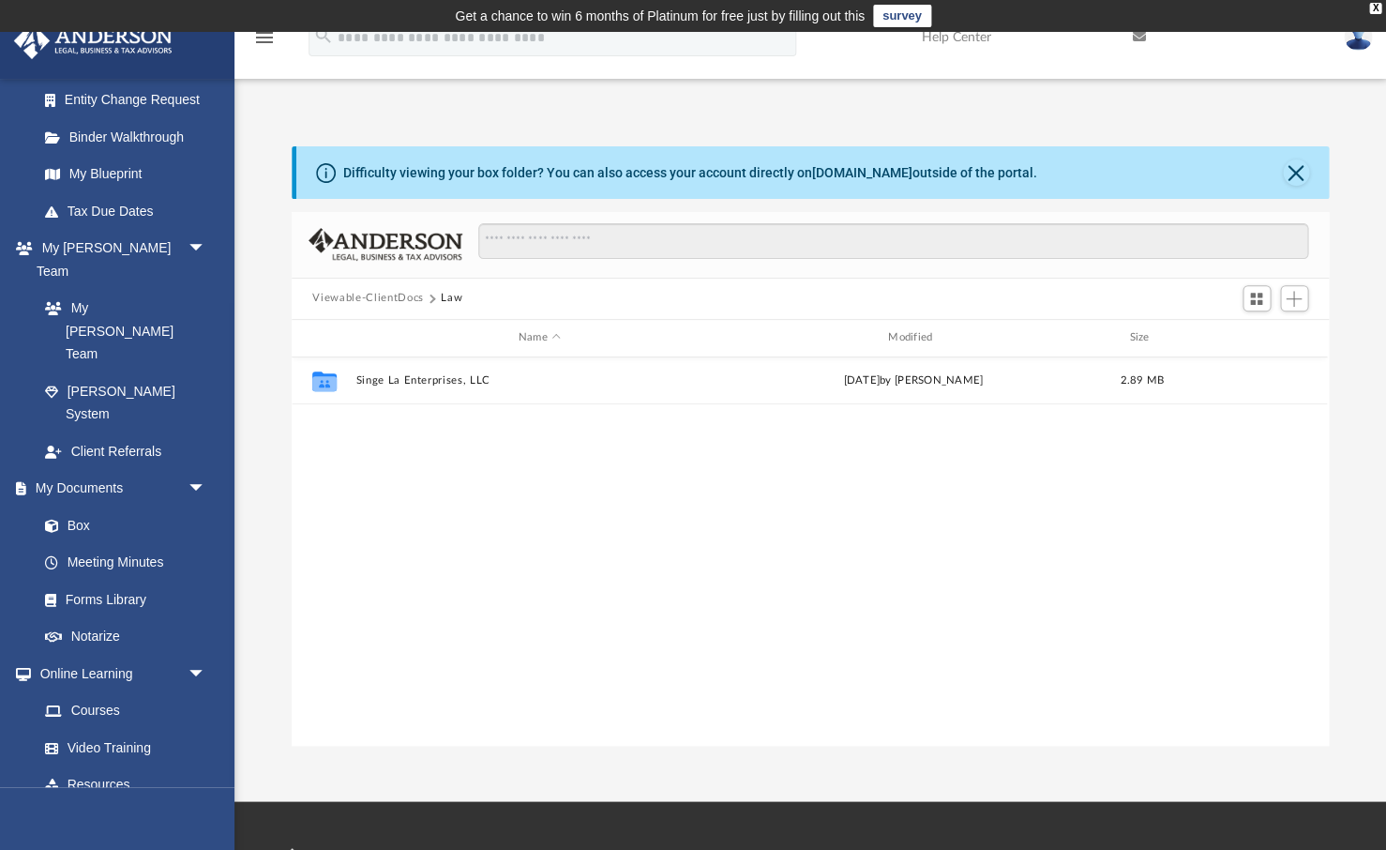
click at [389, 300] on button "Viewable-ClientDocs" at bounding box center [367, 298] width 111 height 17
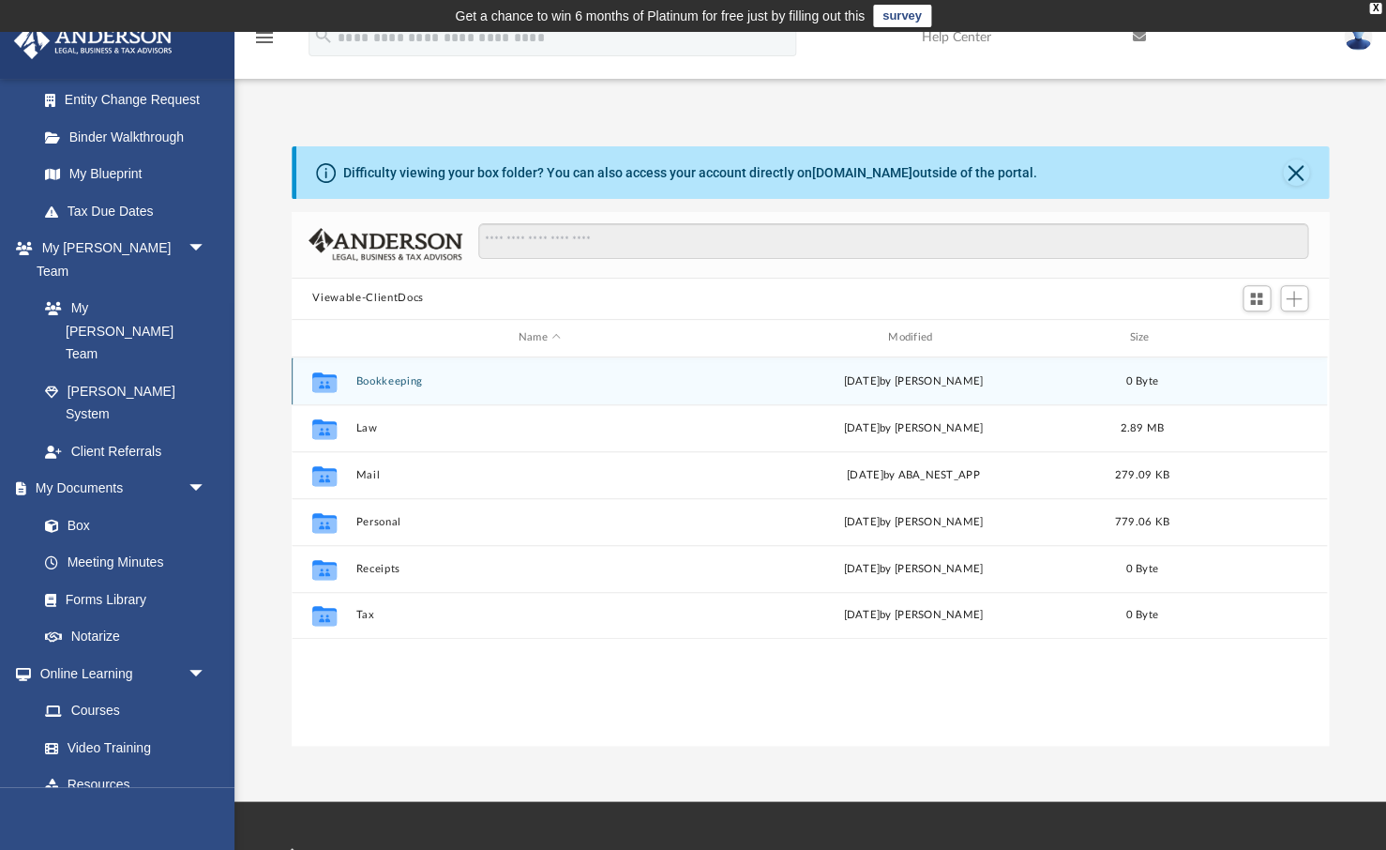
click at [374, 381] on button "Bookkeeping" at bounding box center [539, 381] width 366 height 12
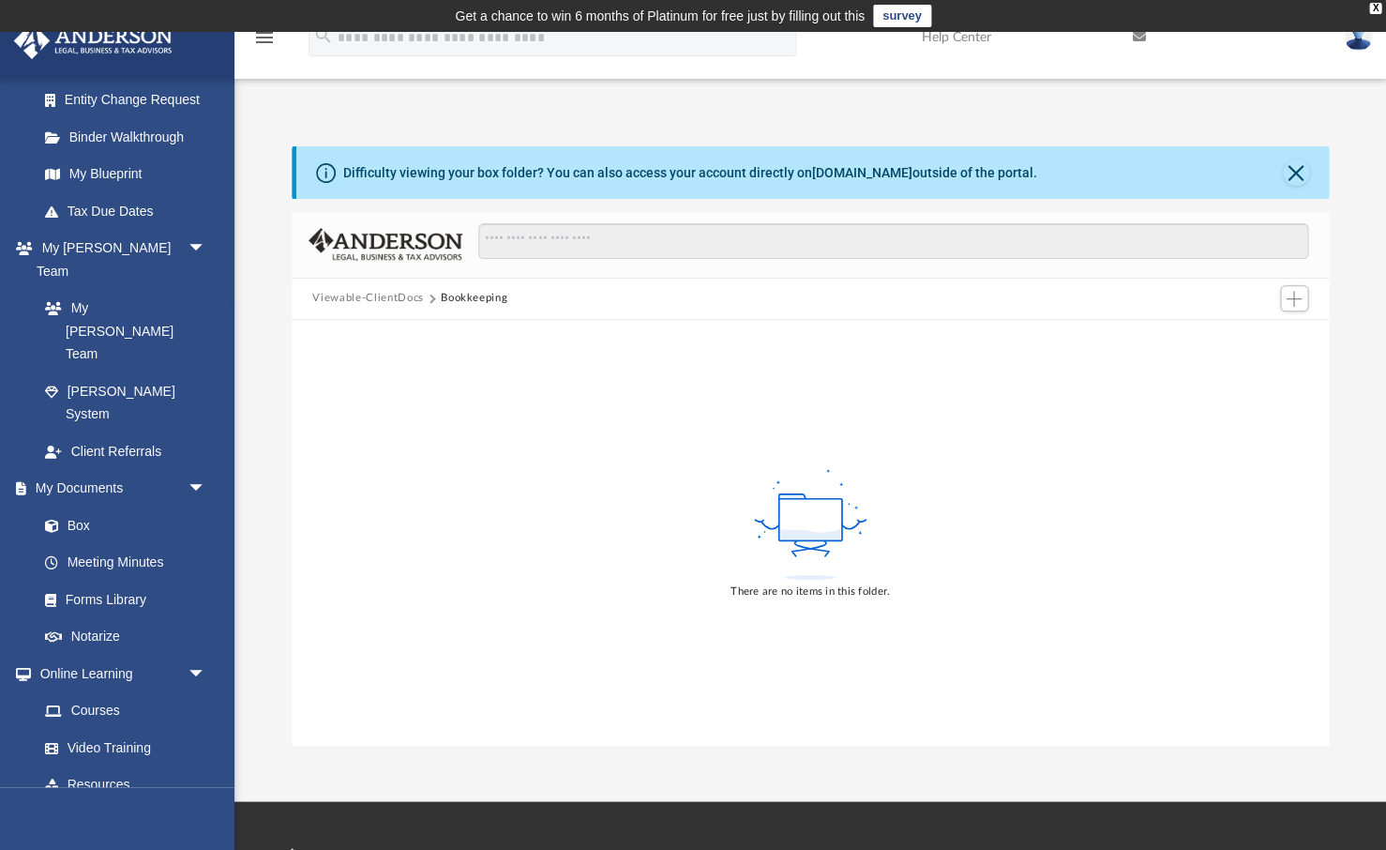
click at [378, 299] on button "Viewable-ClientDocs" at bounding box center [367, 298] width 111 height 17
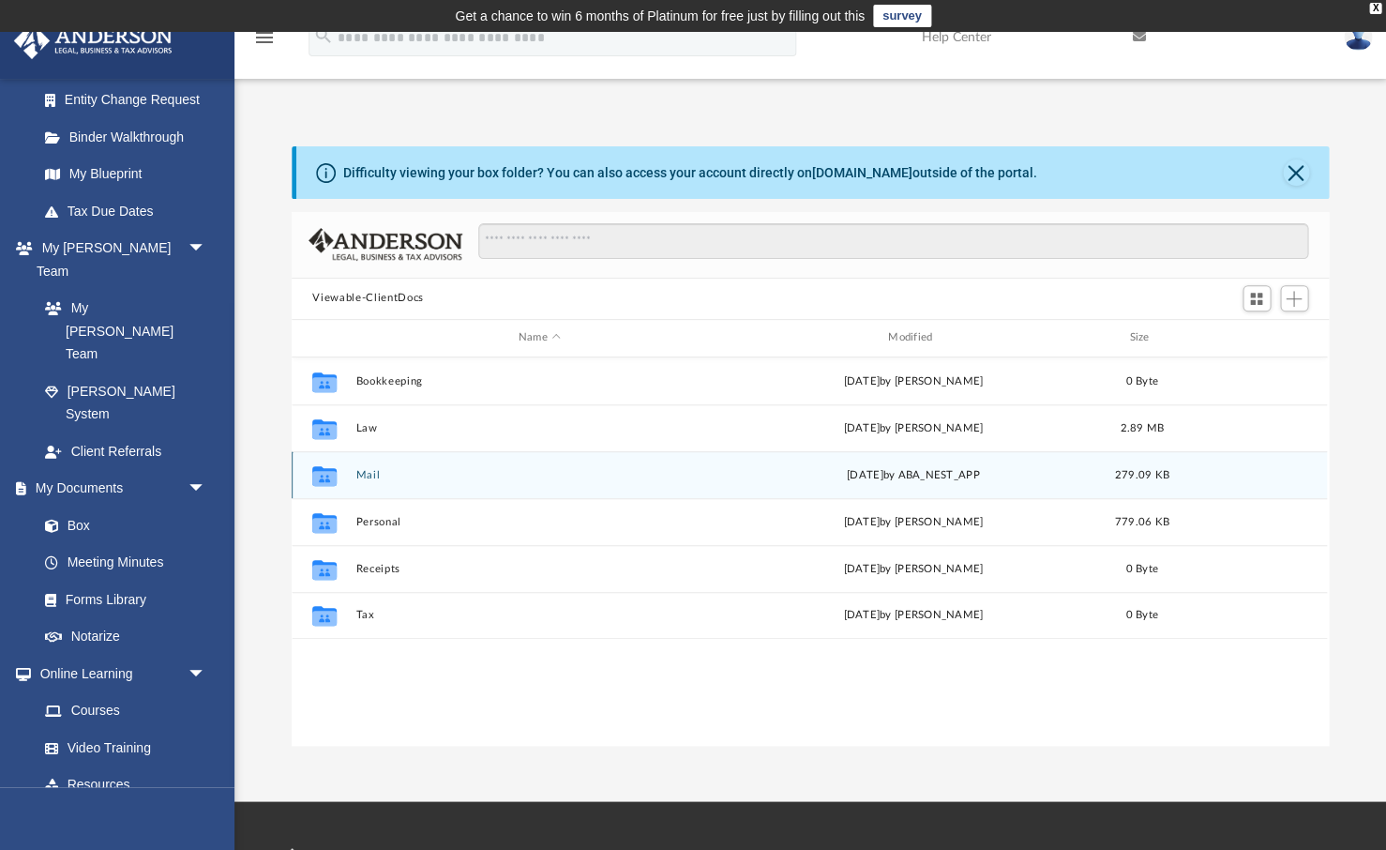
scroll to position [426, 1037]
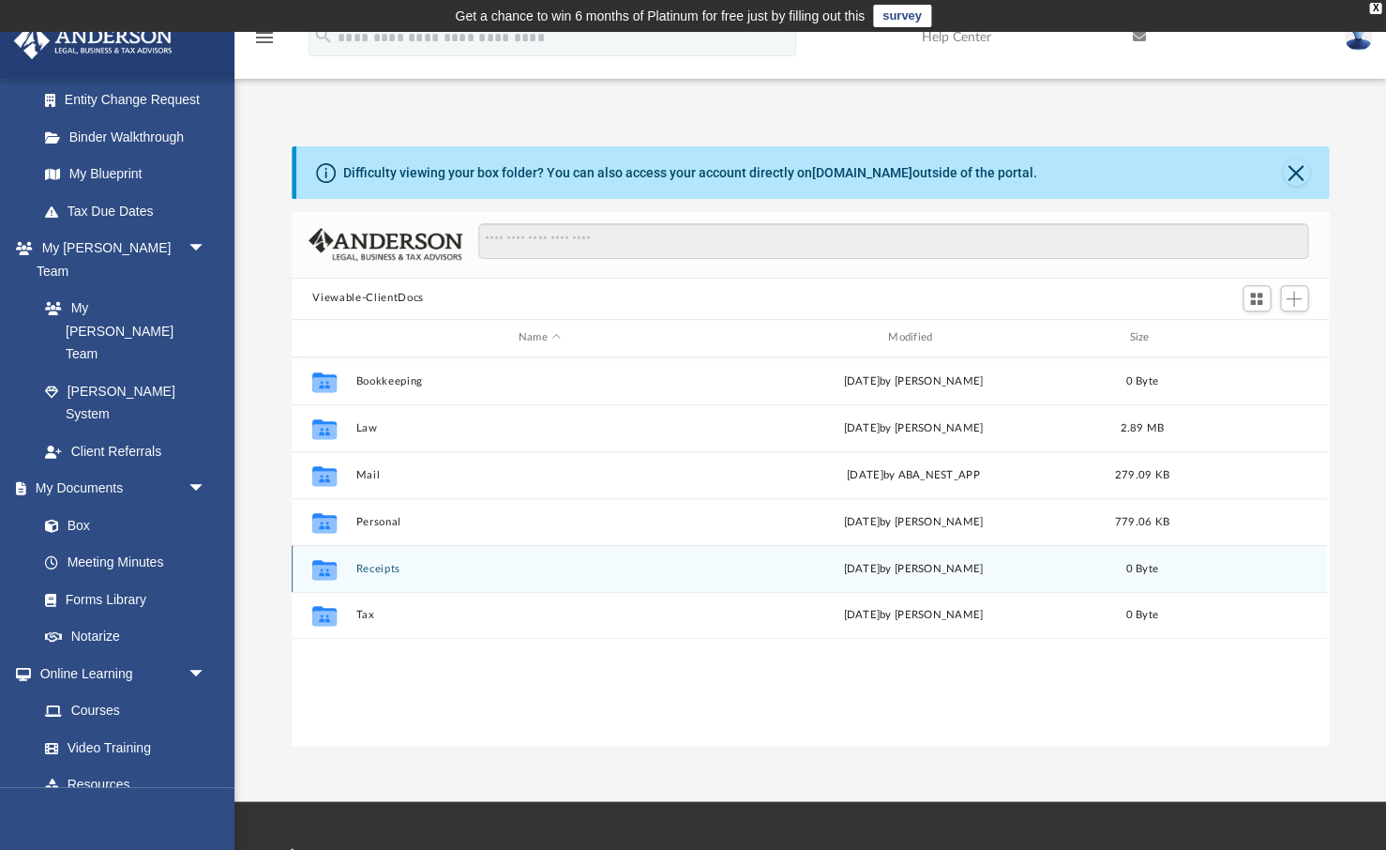
click at [371, 568] on button "Receipts" at bounding box center [539, 569] width 366 height 12
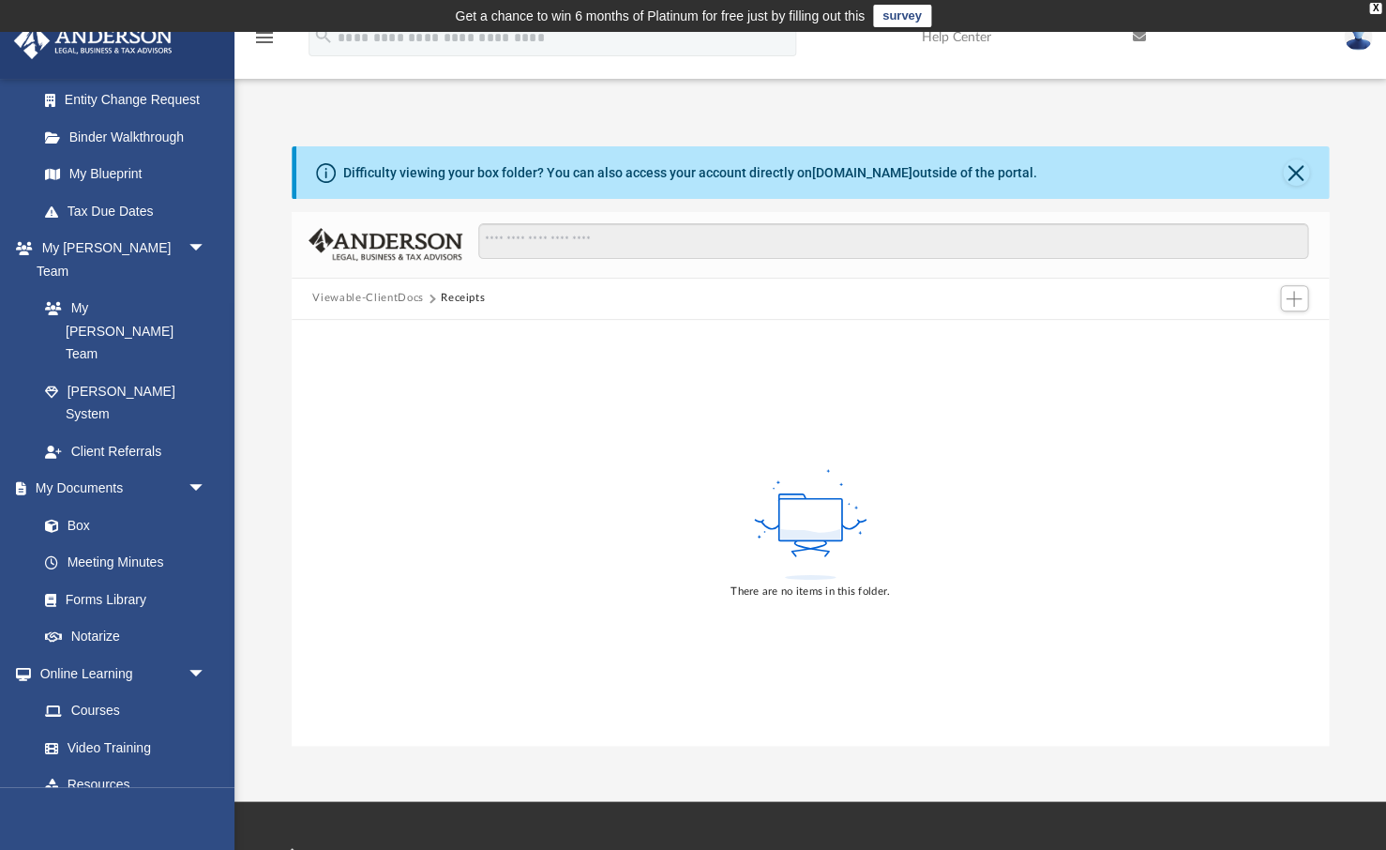
click at [371, 290] on button "Viewable-ClientDocs" at bounding box center [367, 298] width 111 height 17
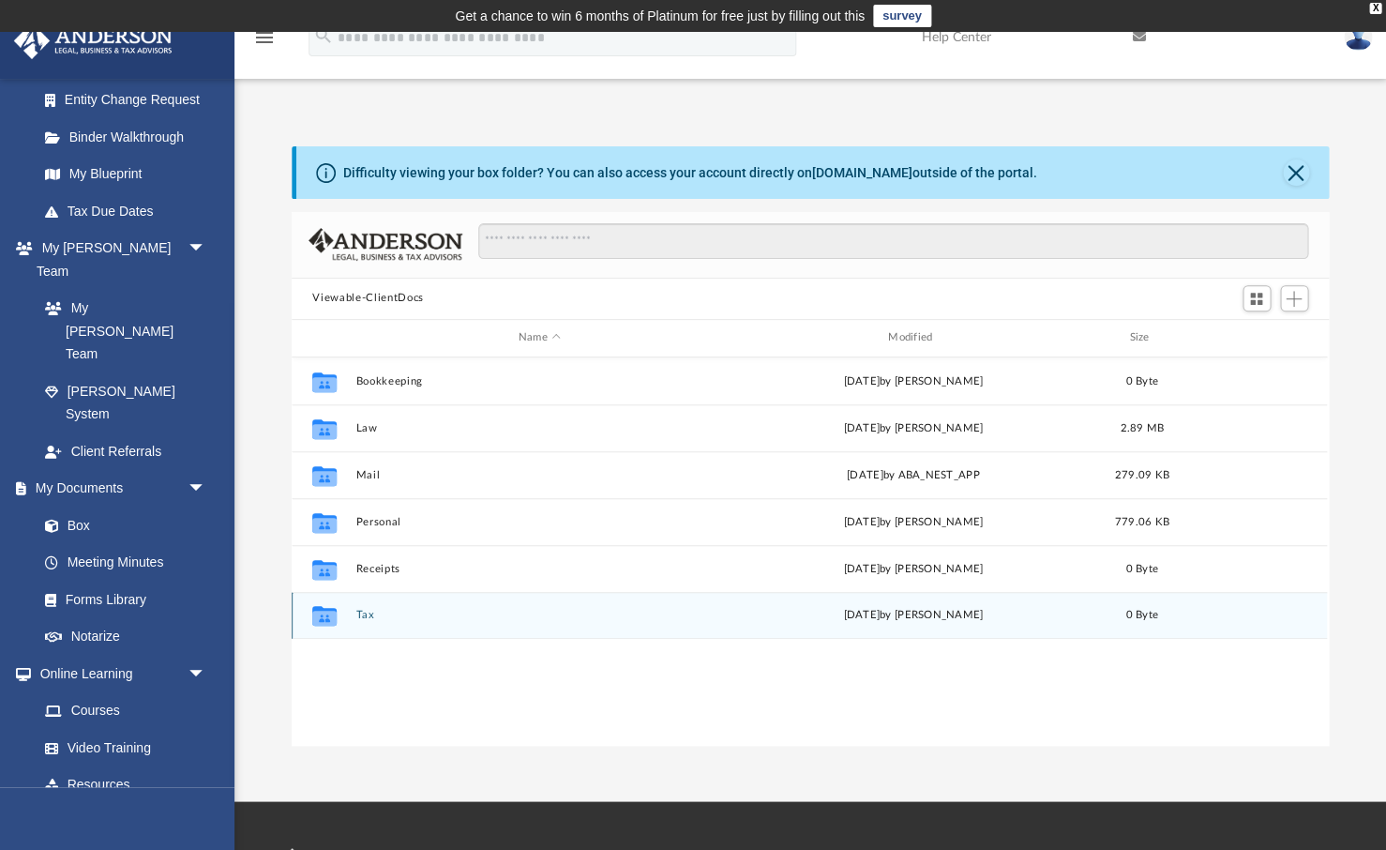
click at [362, 616] on button "Tax" at bounding box center [539, 615] width 366 height 12
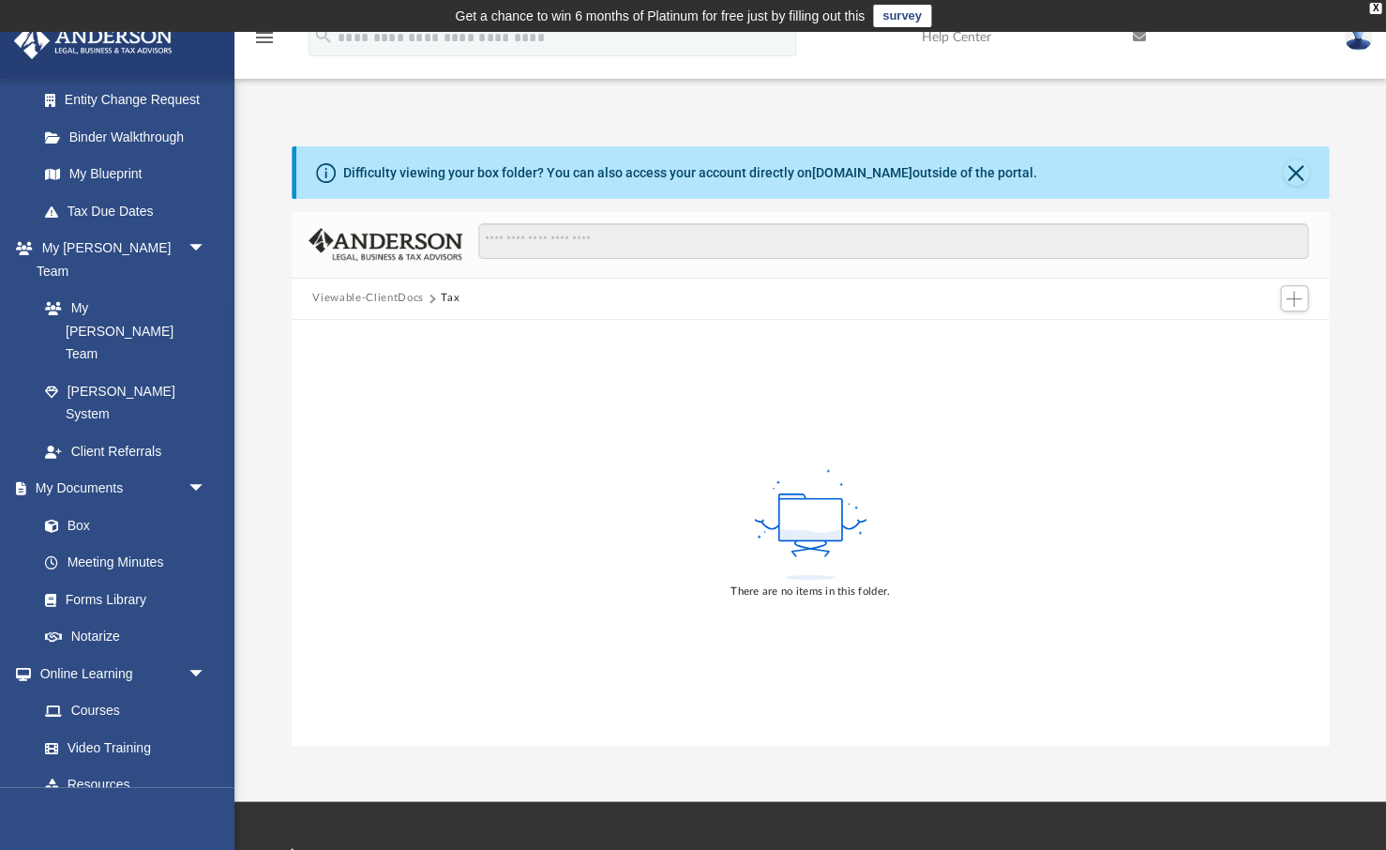
click at [356, 294] on button "Viewable-ClientDocs" at bounding box center [367, 298] width 111 height 17
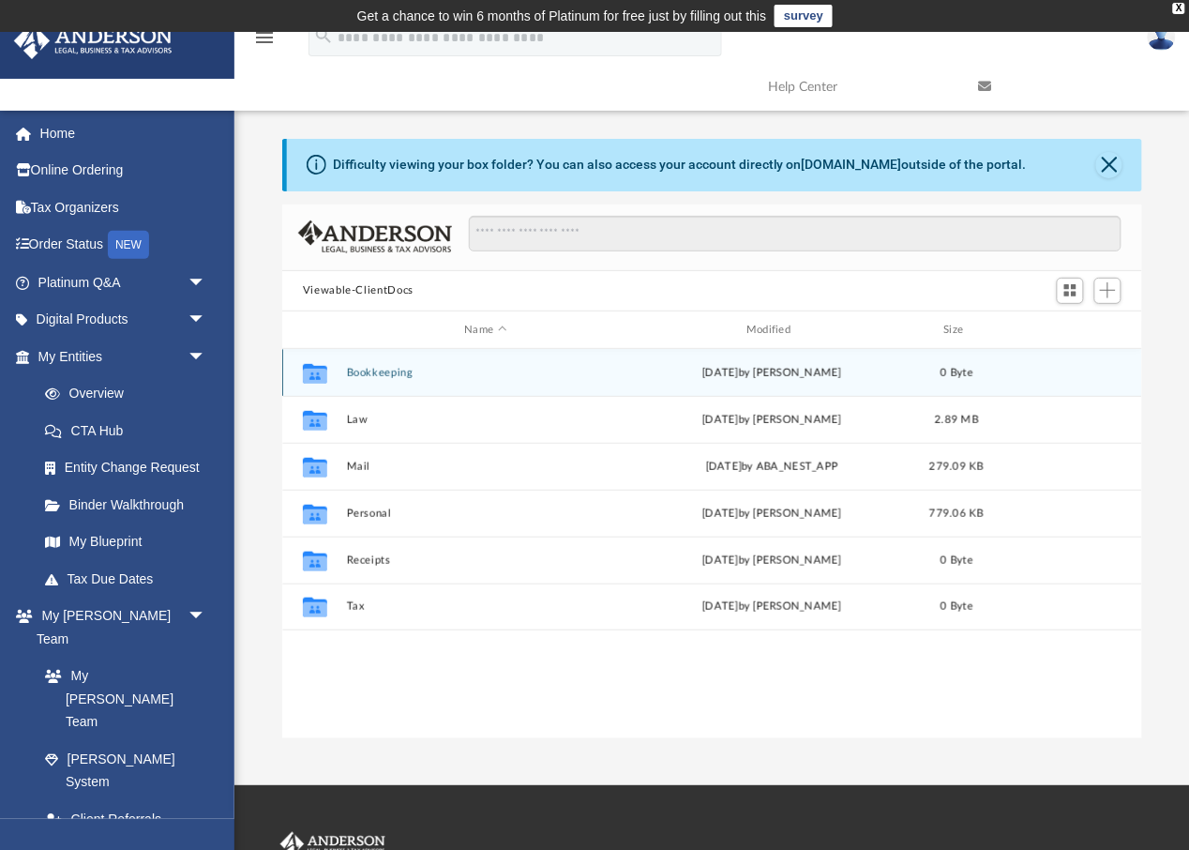
scroll to position [426, 860]
